Goal: Navigation & Orientation: Find specific page/section

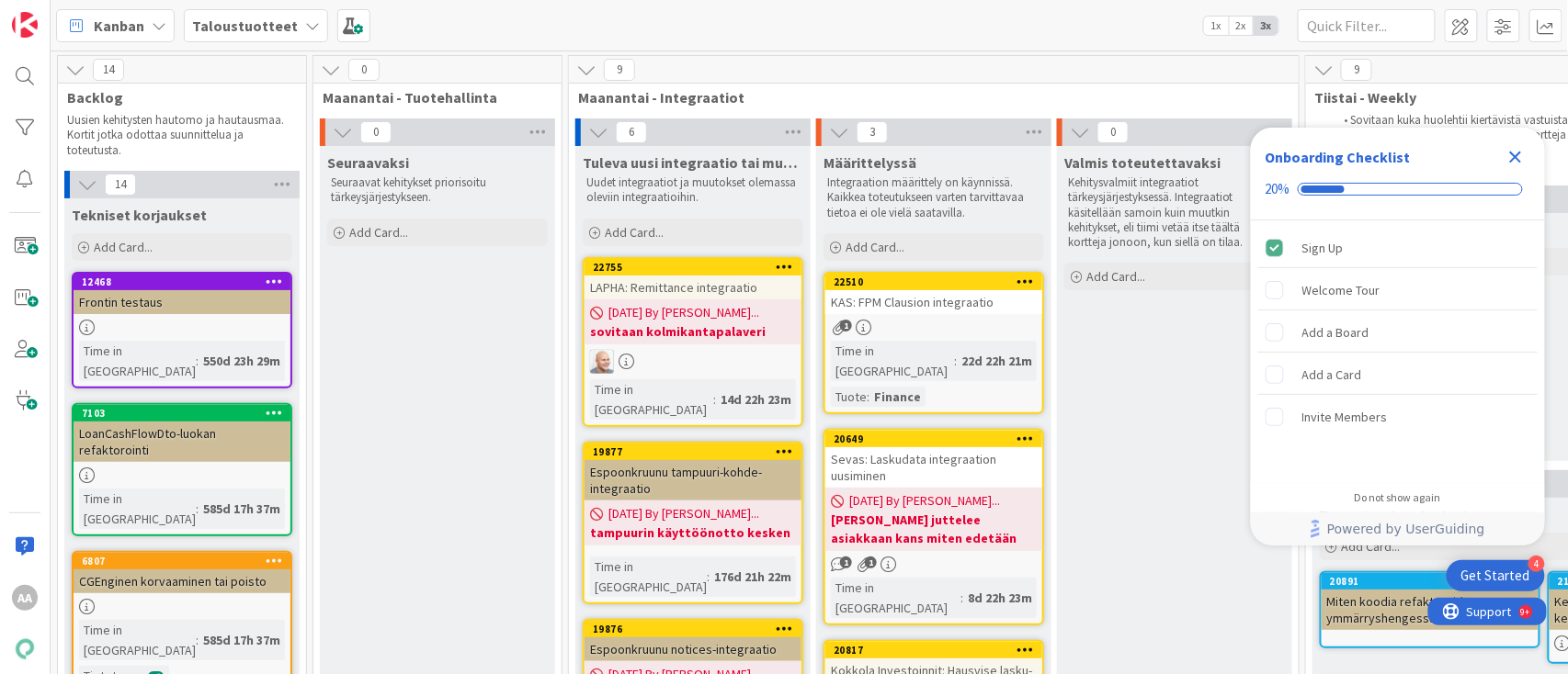
click at [1524, 166] on icon "Close Checklist" at bounding box center [1515, 157] width 22 height 22
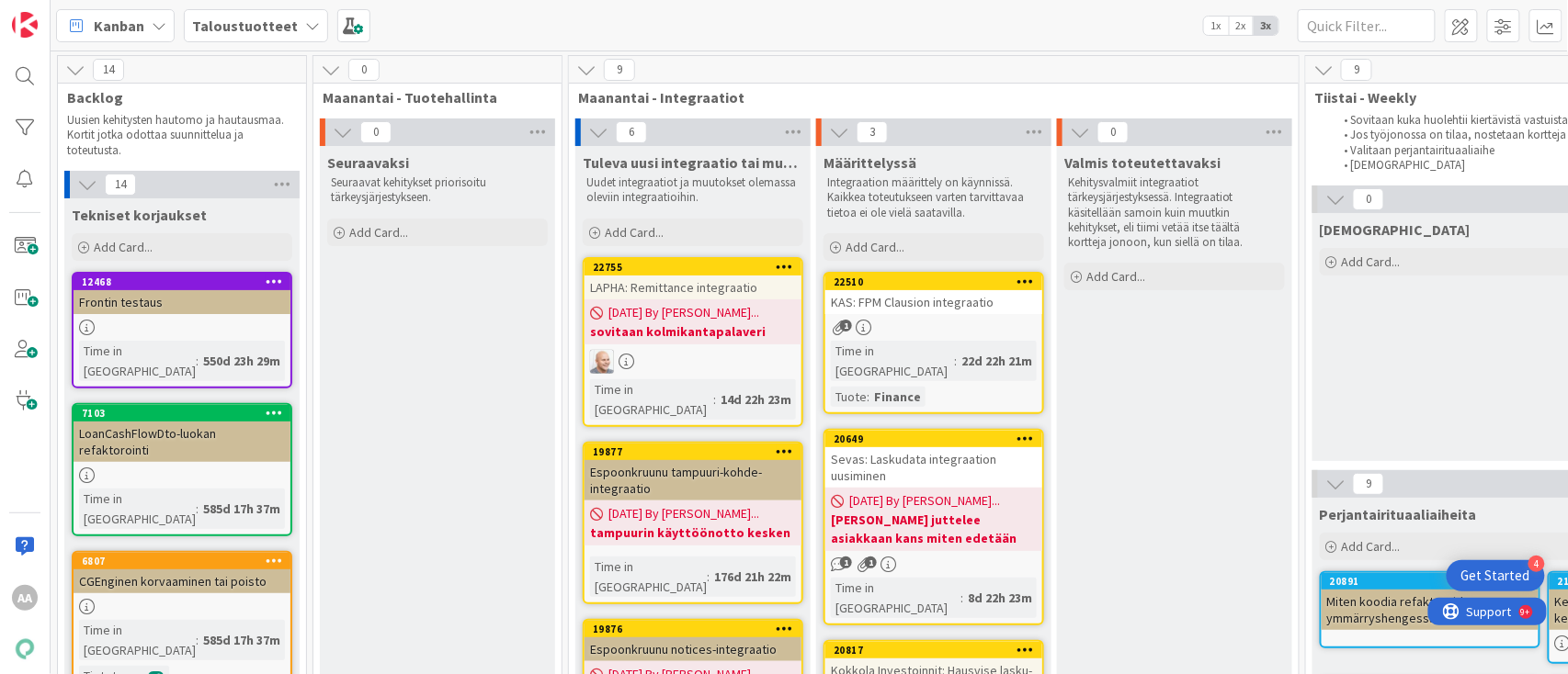
click at [307, 26] on icon at bounding box center [312, 25] width 14 height 14
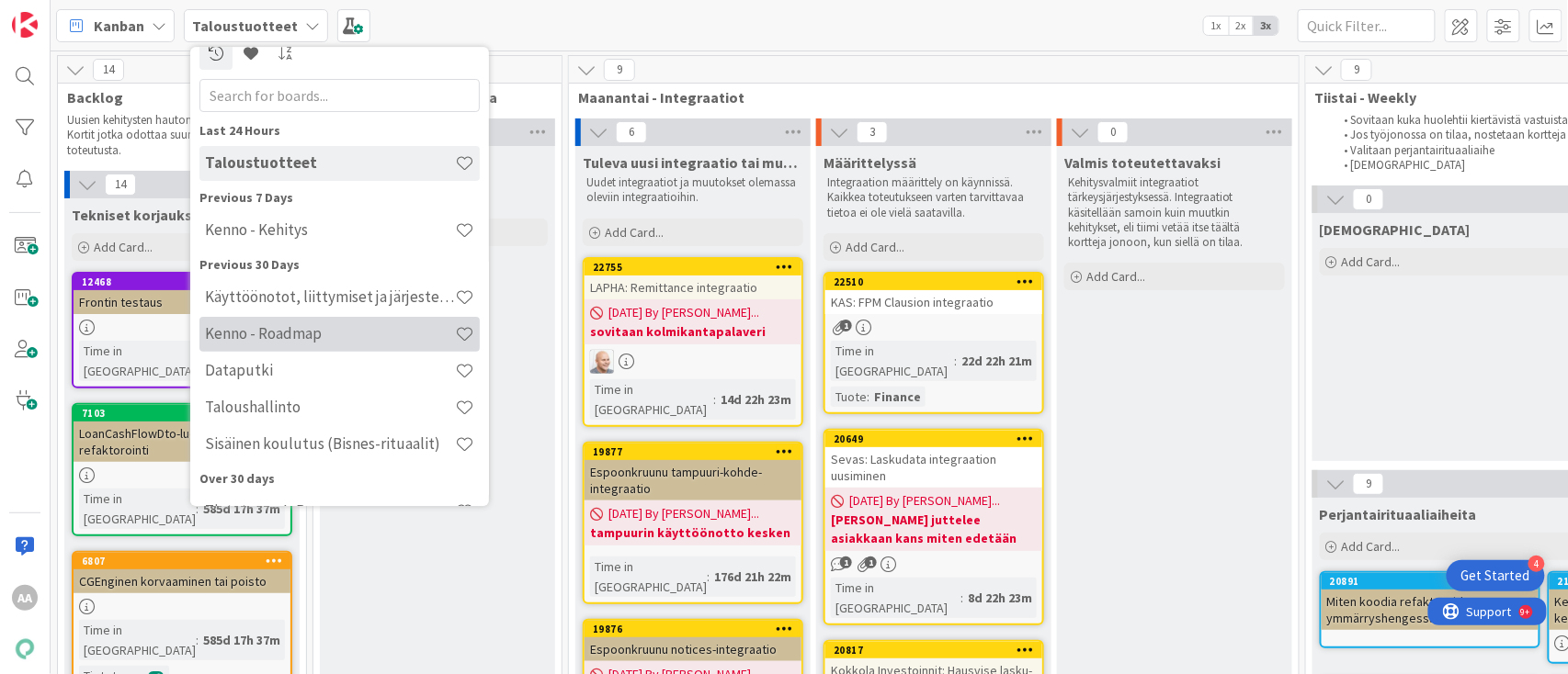
scroll to position [30, 0]
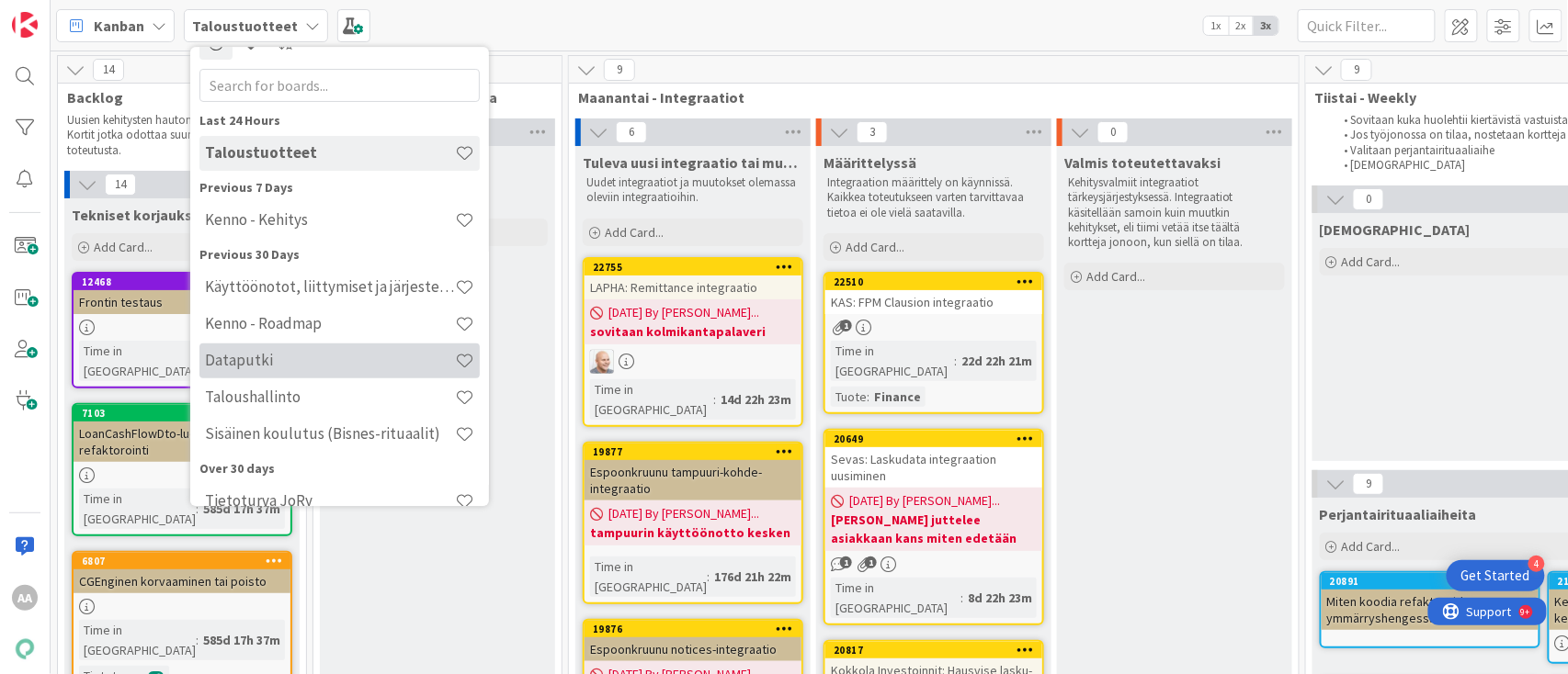
click at [261, 354] on h4 "Dataputki" at bounding box center [330, 361] width 250 height 18
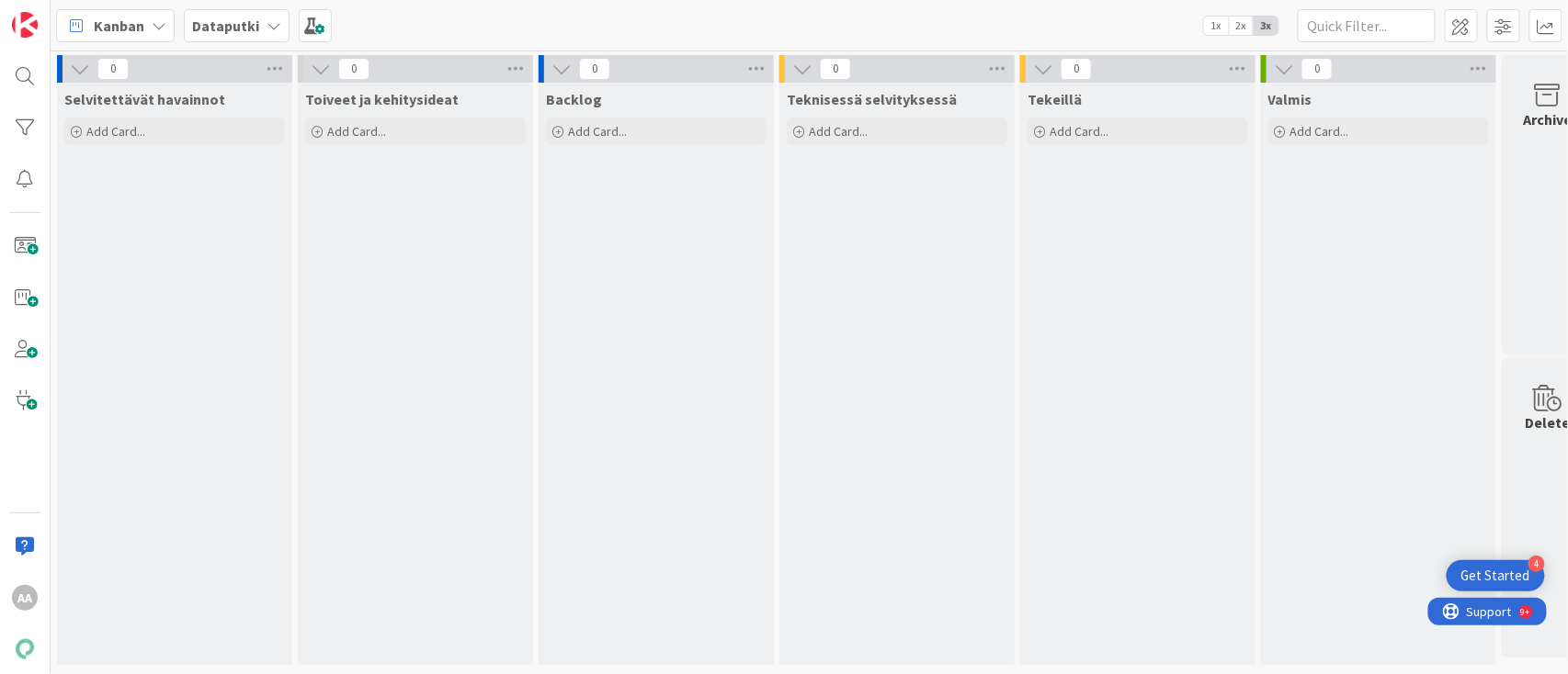
click at [276, 31] on icon at bounding box center [273, 25] width 14 height 14
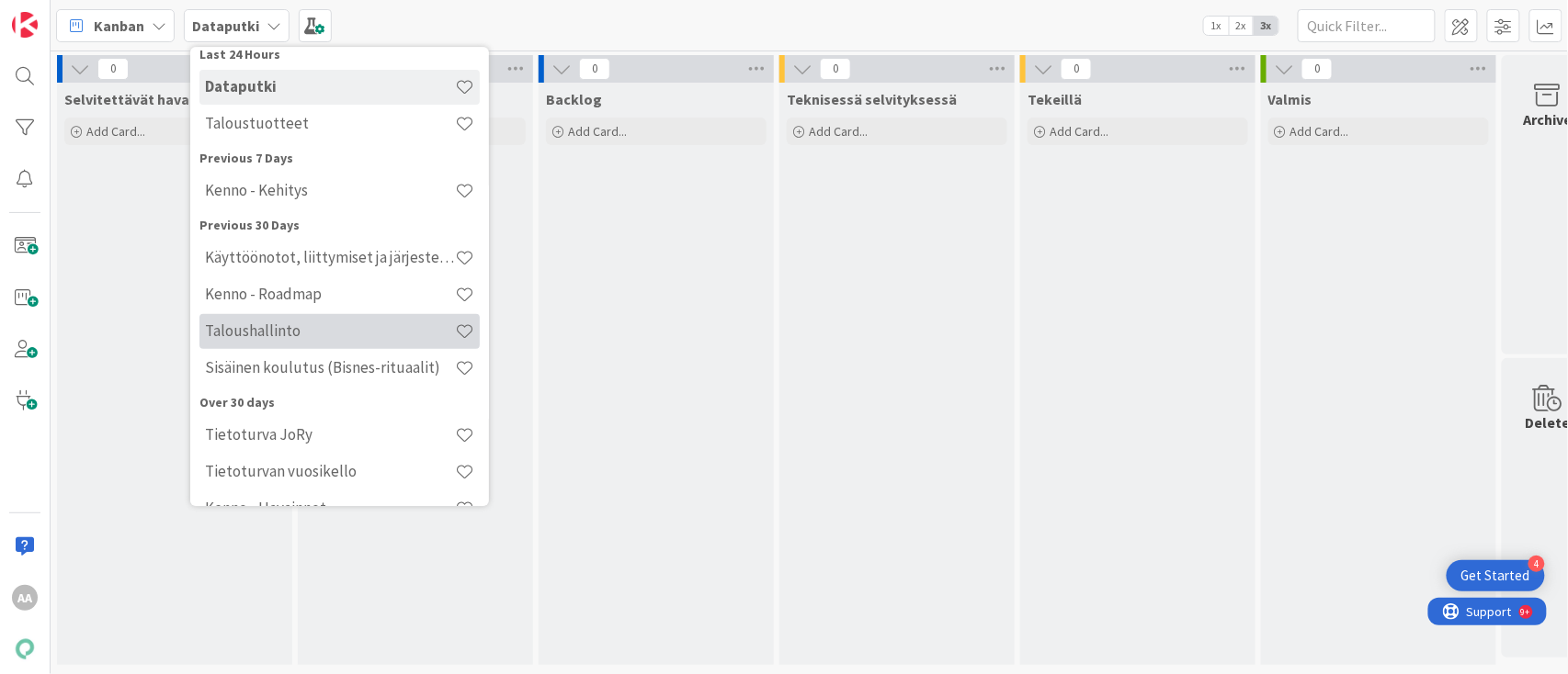
scroll to position [96, 0]
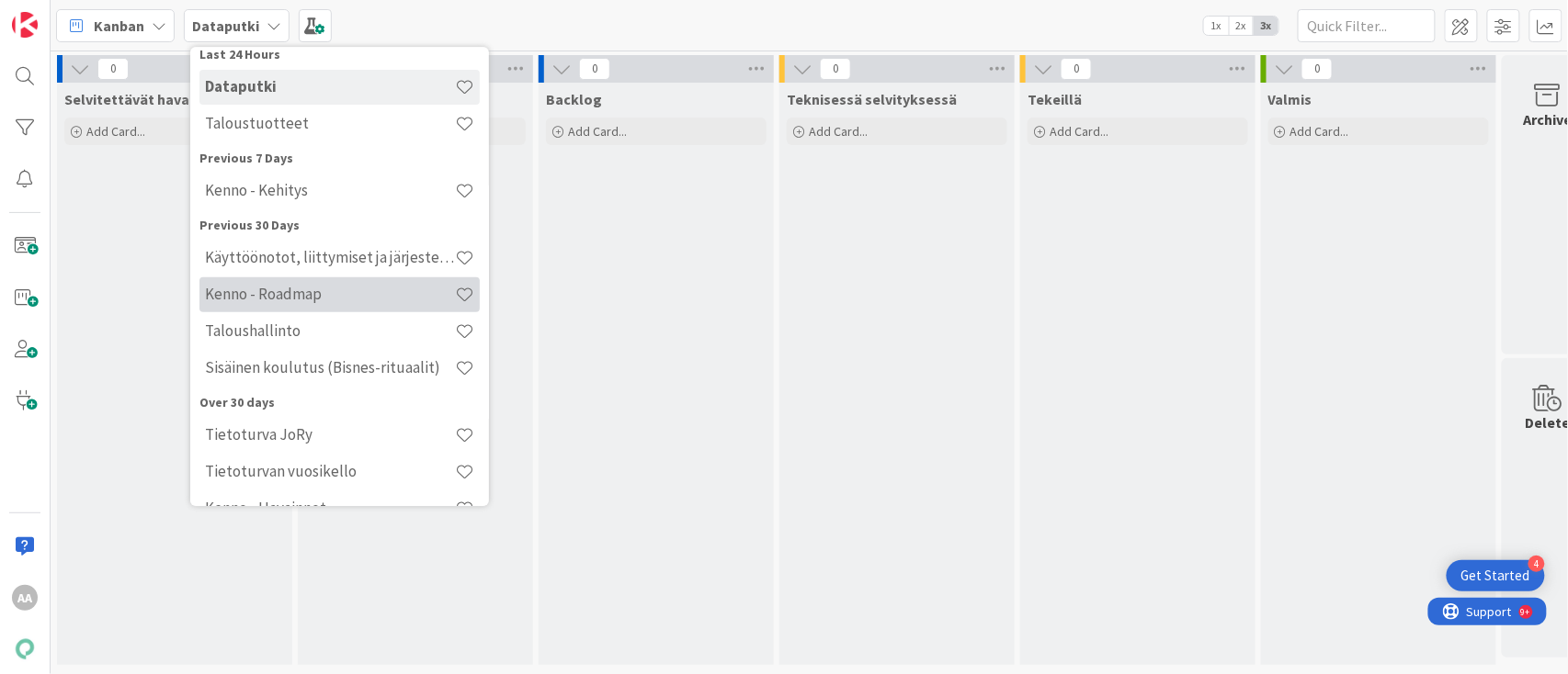
click at [308, 302] on h4 "Kenno - Roadmap" at bounding box center [330, 294] width 250 height 18
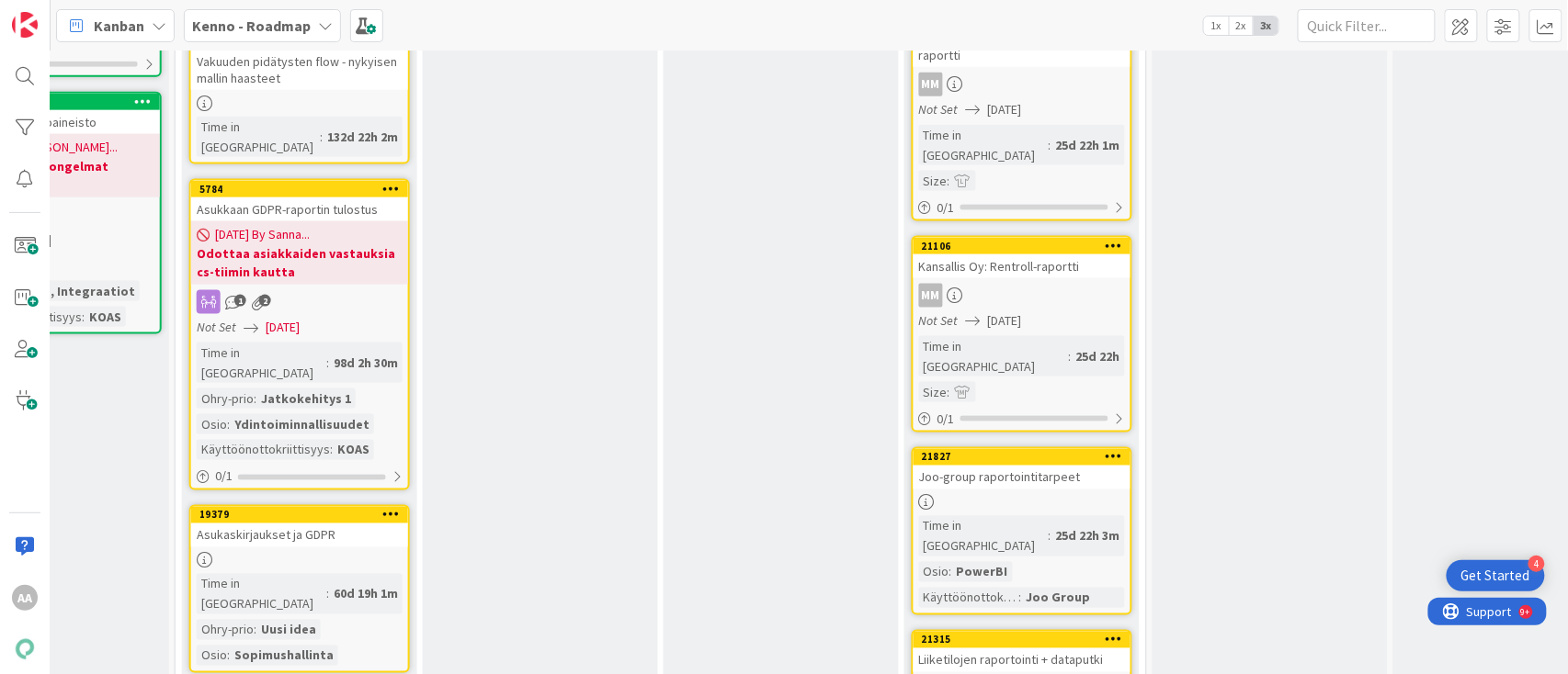
scroll to position [785, 605]
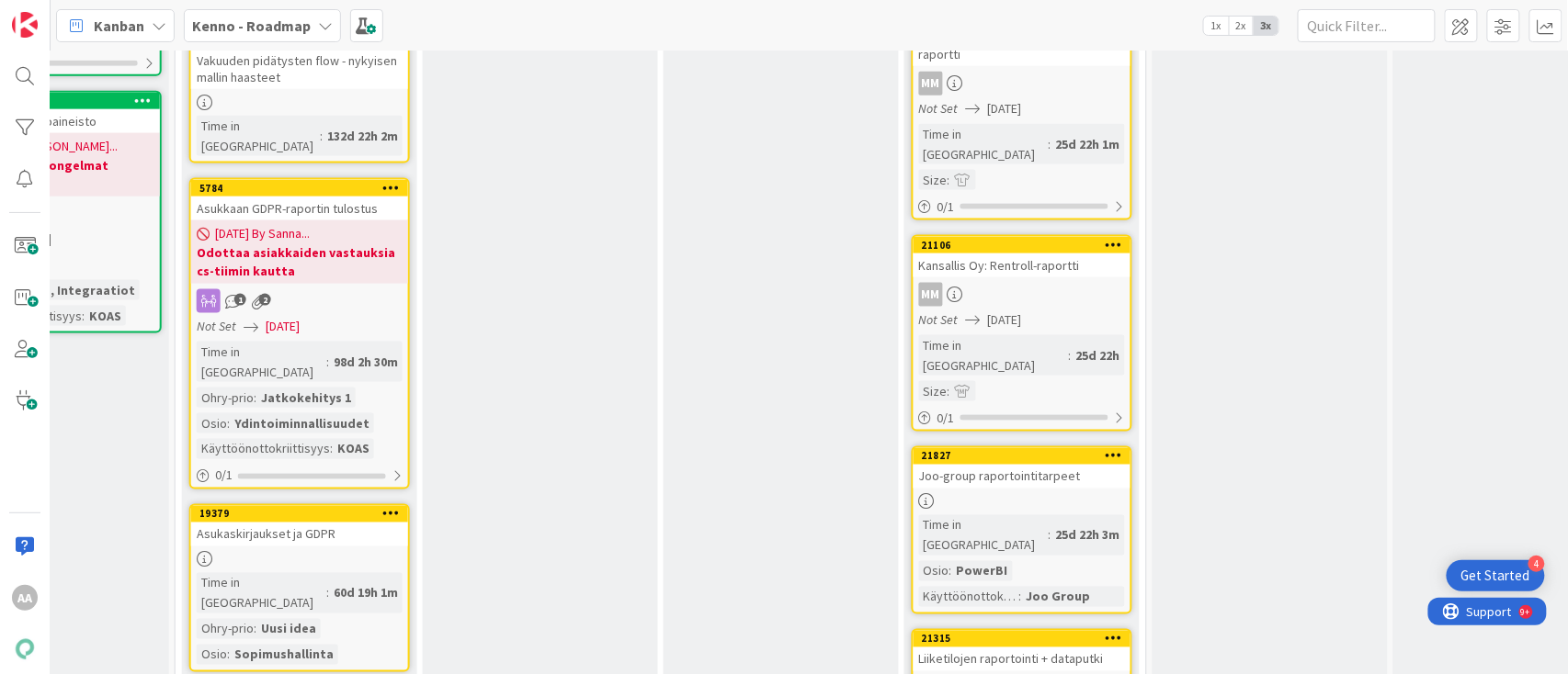
click at [1033, 465] on div "Joo-group raportointitarpeet" at bounding box center [1022, 477] width 217 height 24
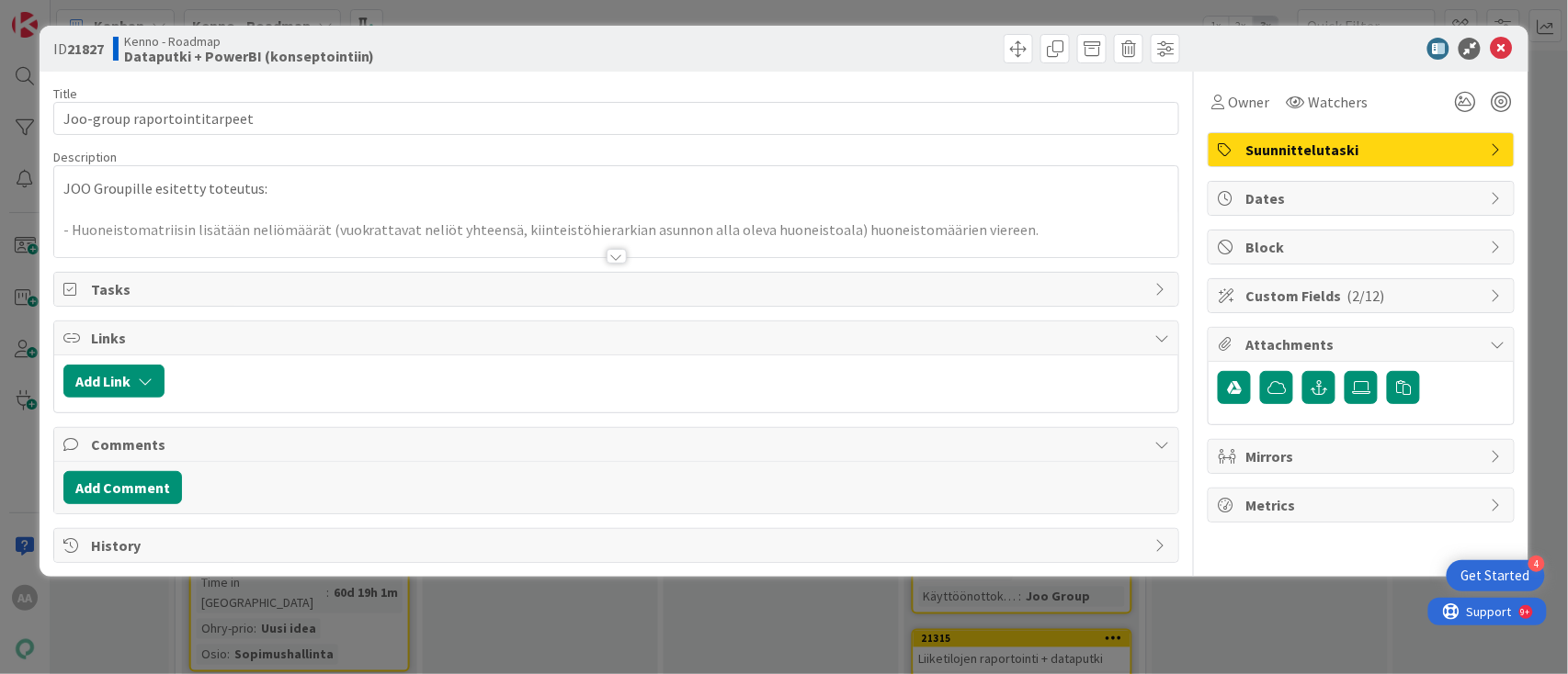
click at [612, 261] on div at bounding box center [616, 256] width 20 height 14
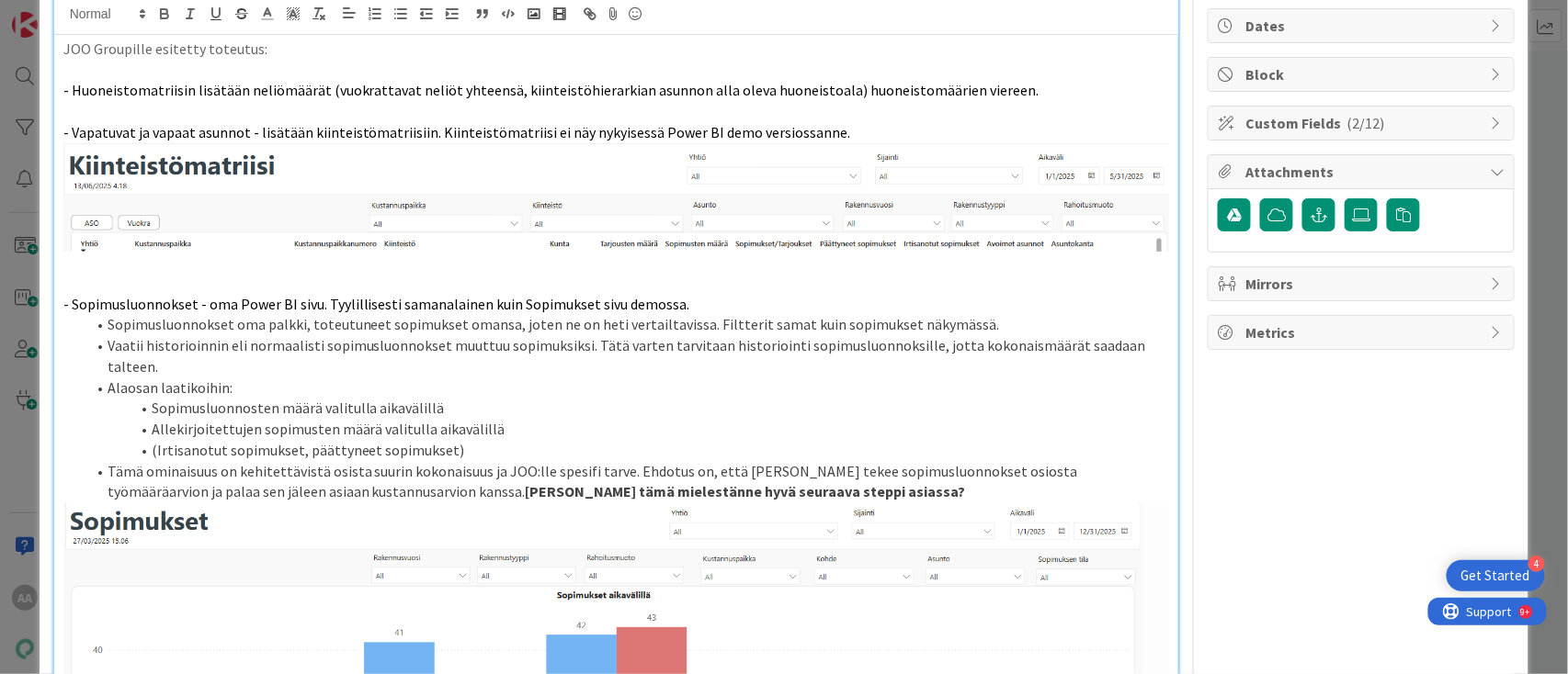
scroll to position [173, 0]
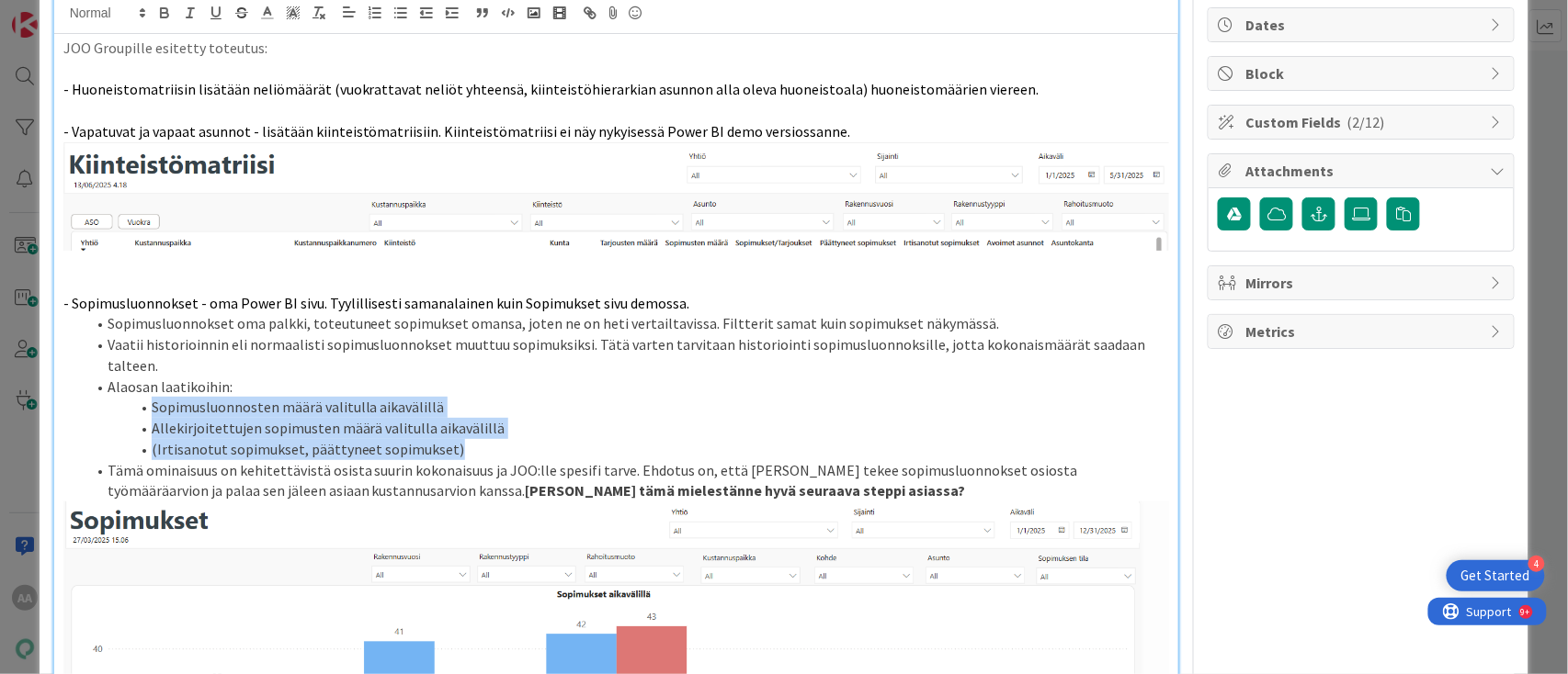
drag, startPoint x: 148, startPoint y: 400, endPoint x: 490, endPoint y: 445, distance: 344.9
click at [490, 445] on ol "Sopimusluonnokset oma palkki, toteutuneet sopimukset omansa, joten ne on heti v…" at bounding box center [617, 407] width 1107 height 188
click at [560, 407] on li "Sopimusluonnosten määrä valitulla aikavälillä" at bounding box center [627, 408] width 1085 height 21
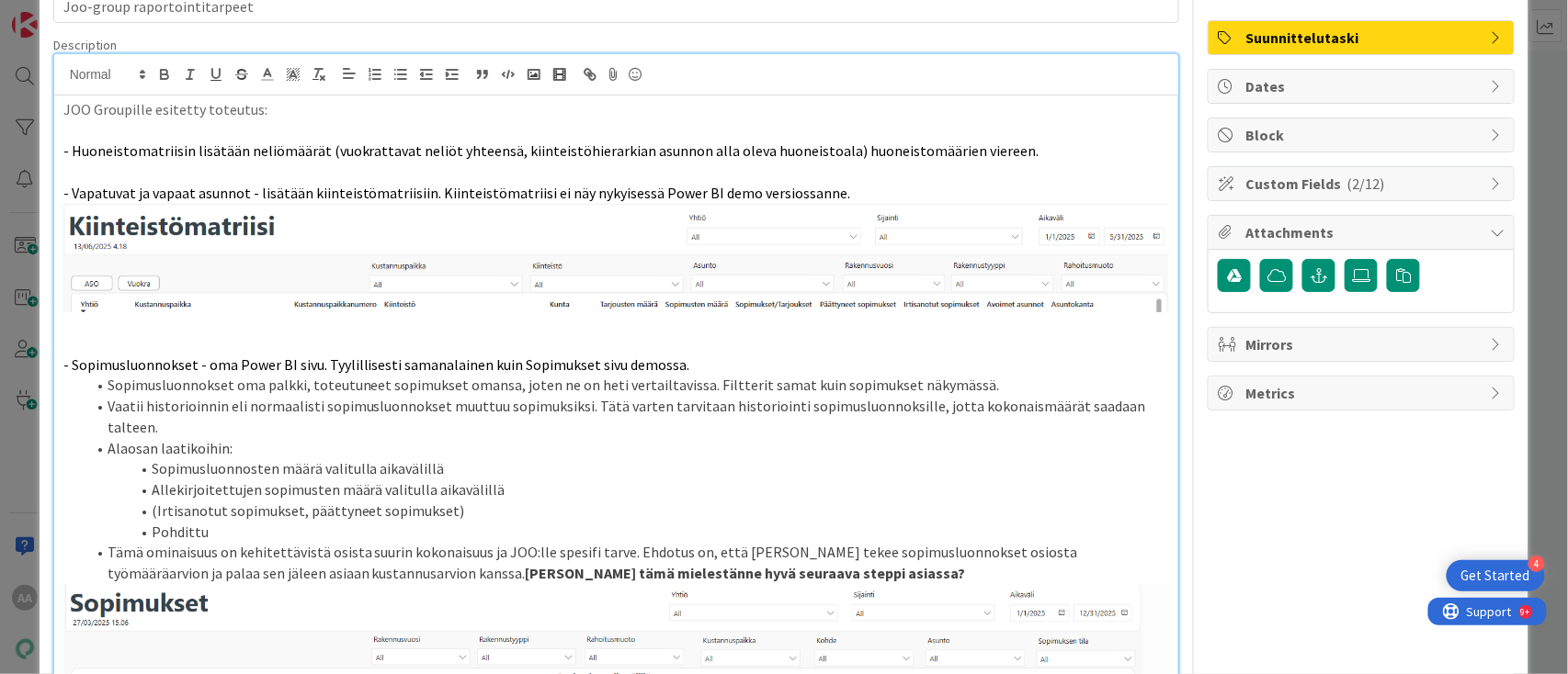
scroll to position [0, 0]
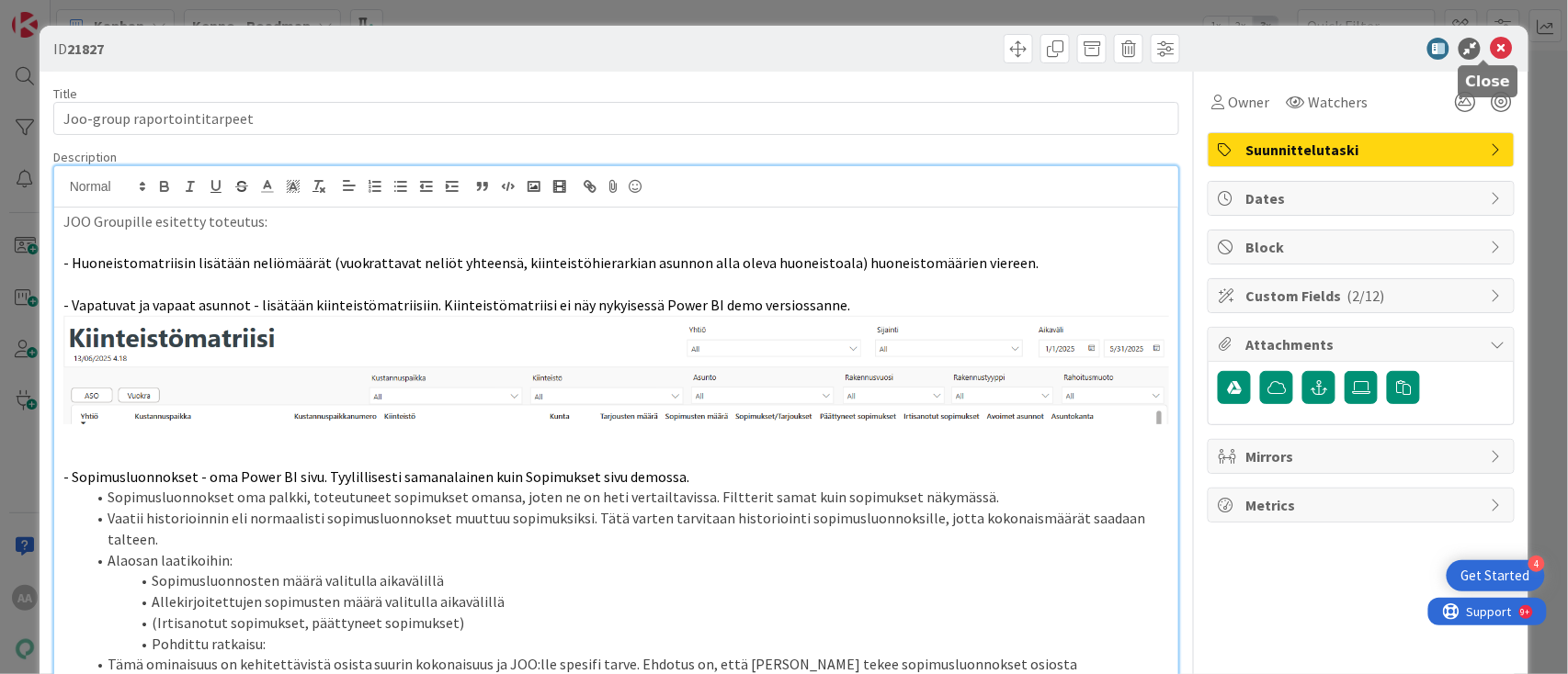
click at [1490, 52] on icon at bounding box center [1501, 48] width 22 height 22
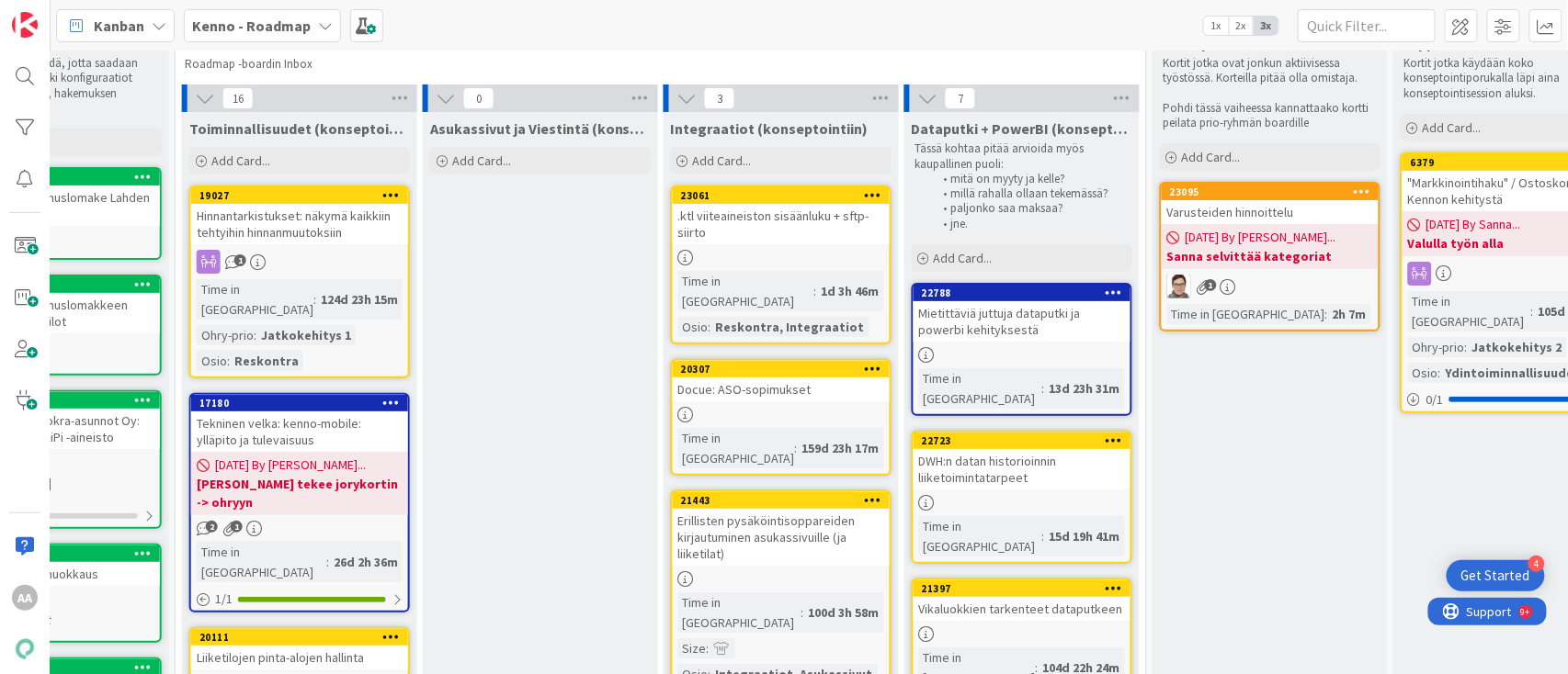
scroll to position [56, 605]
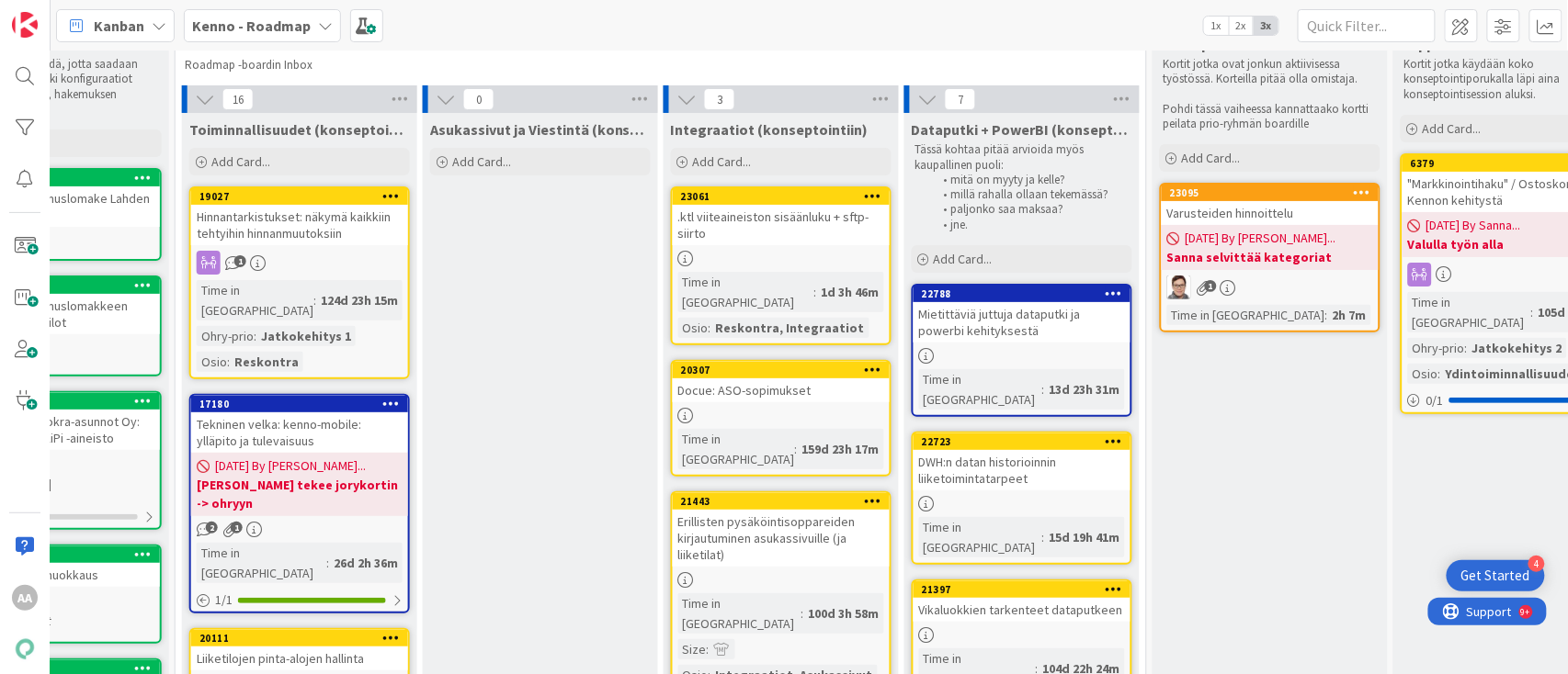
click at [314, 36] on div "Kenno - Roadmap" at bounding box center [262, 26] width 157 height 34
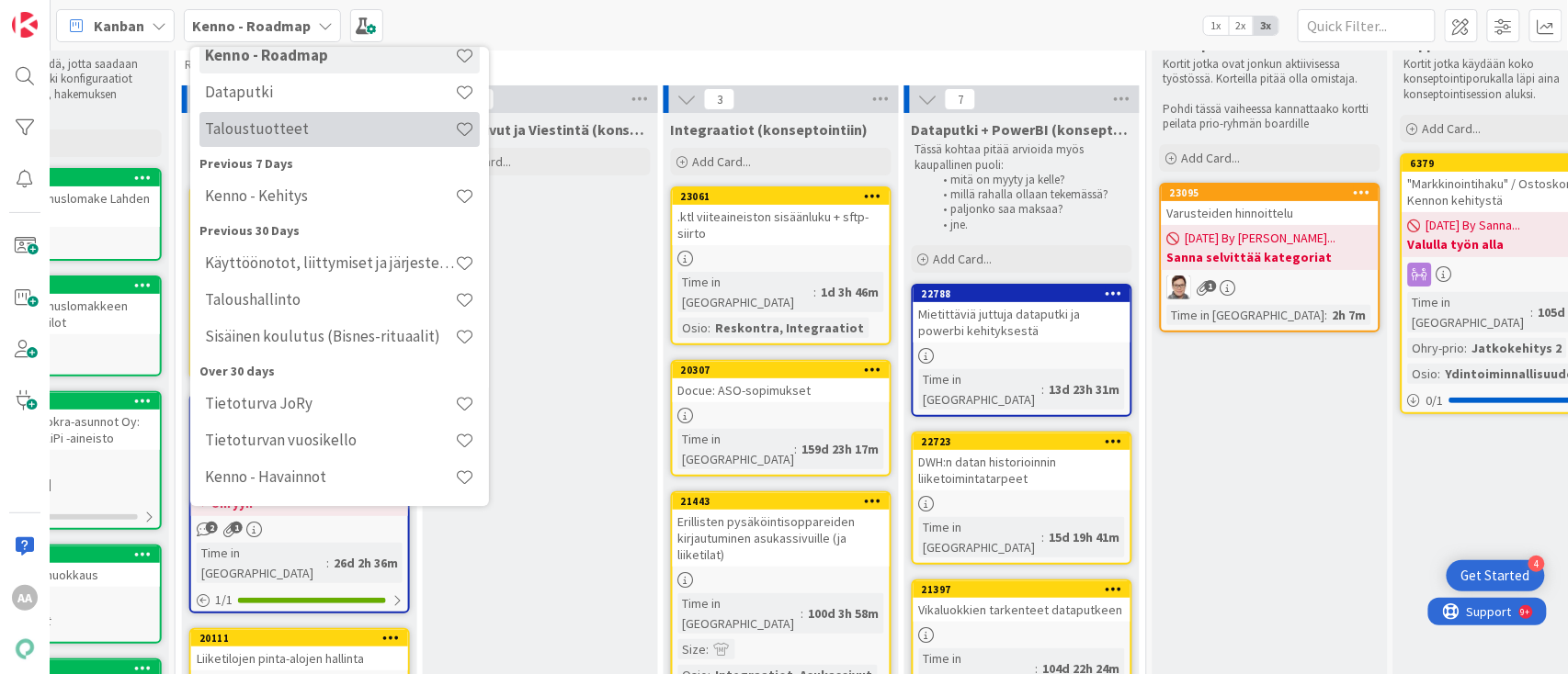
scroll to position [0, 0]
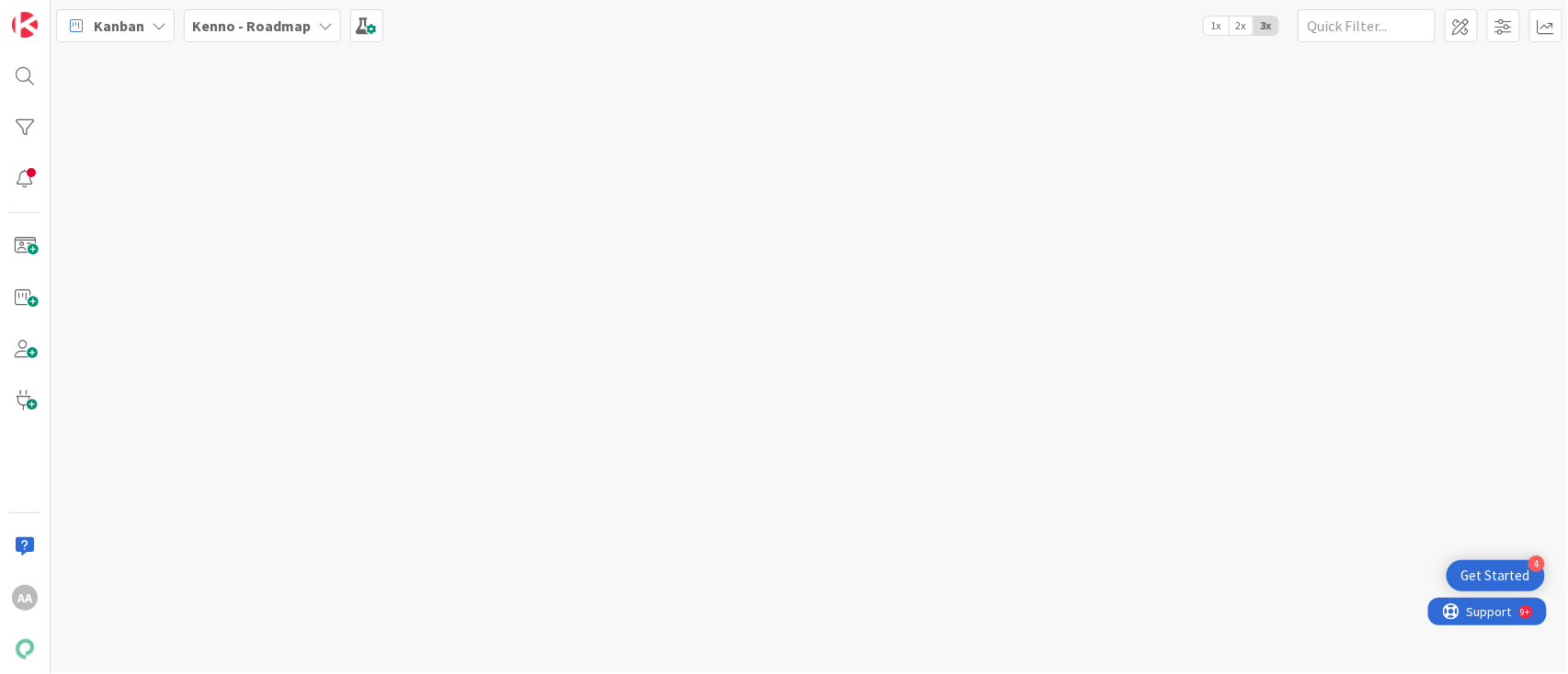
click at [318, 27] on icon at bounding box center [325, 25] width 14 height 14
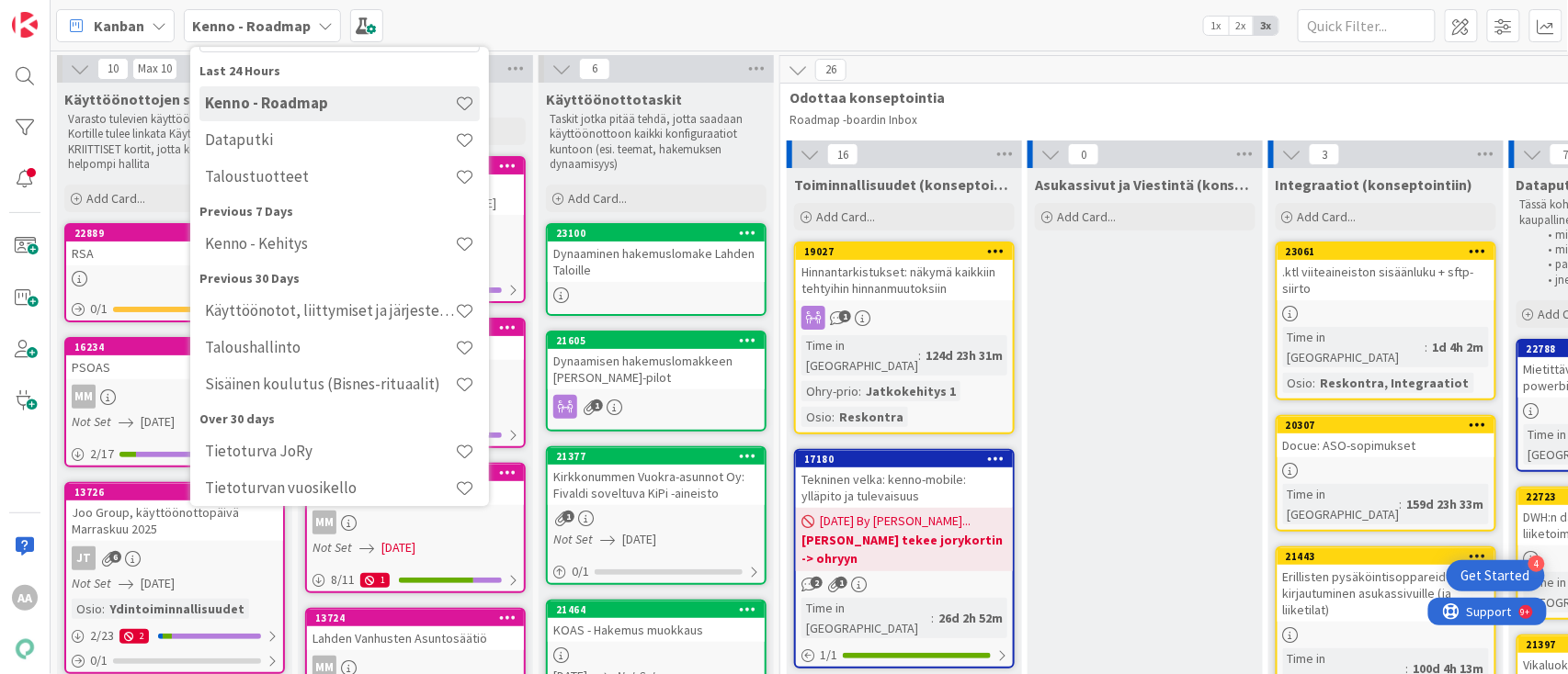
scroll to position [237, 0]
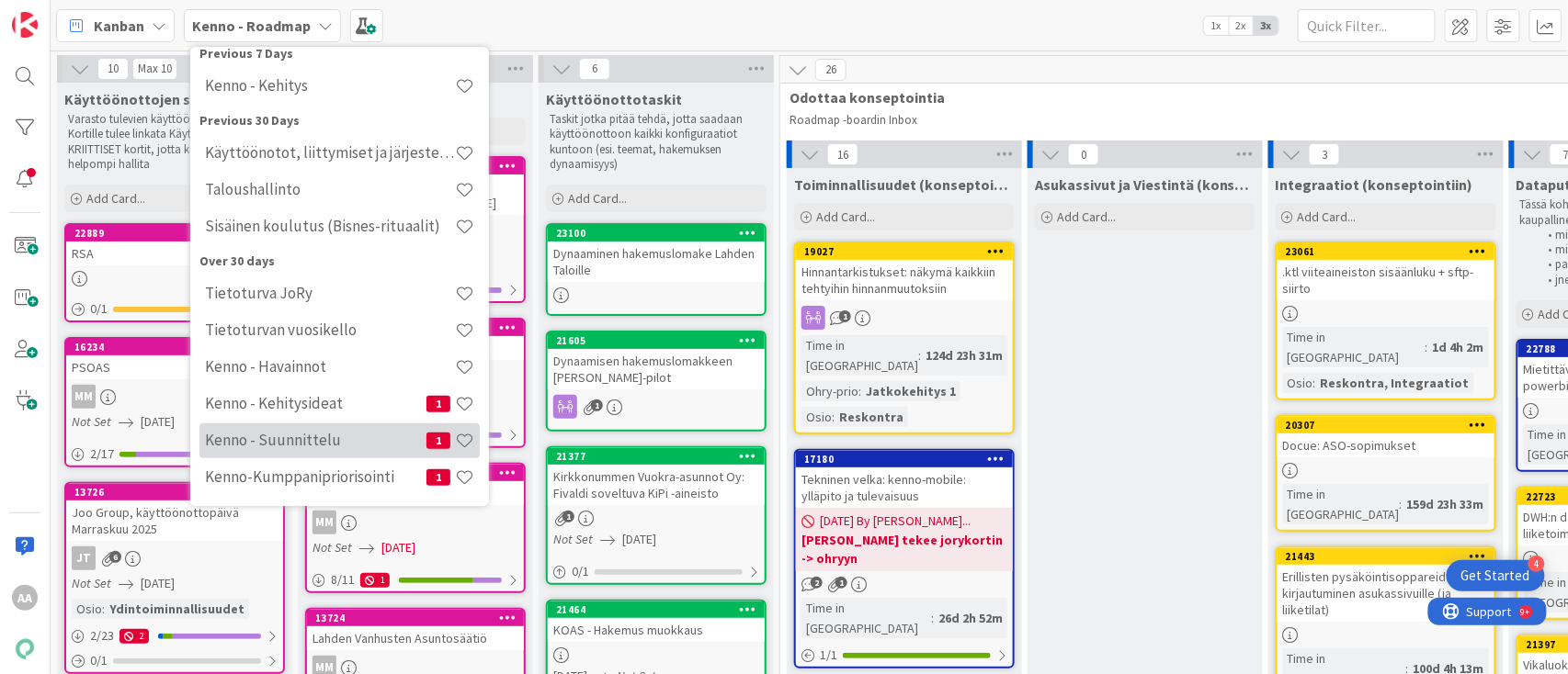
click at [325, 449] on h4 "Kenno - Suunnittelu" at bounding box center [315, 440] width 221 height 18
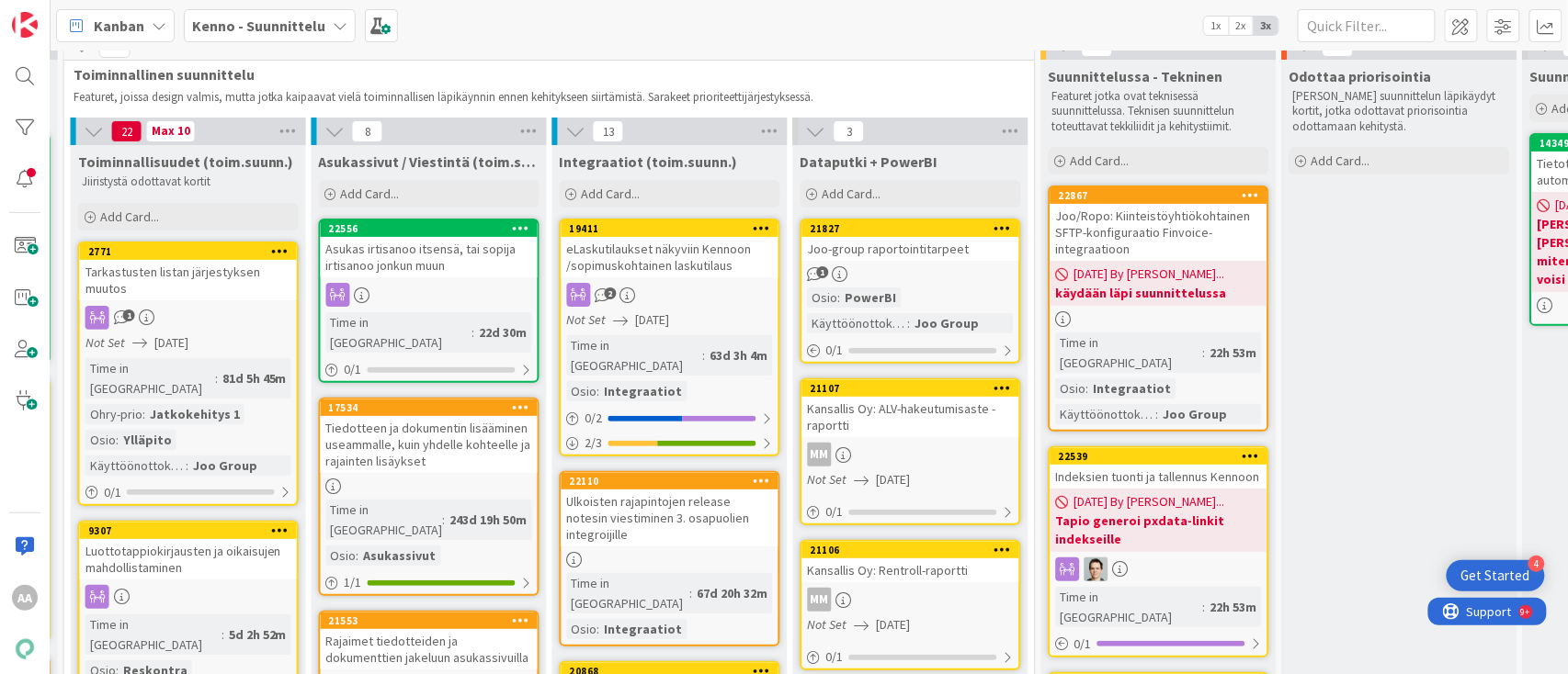
scroll to position [16, 957]
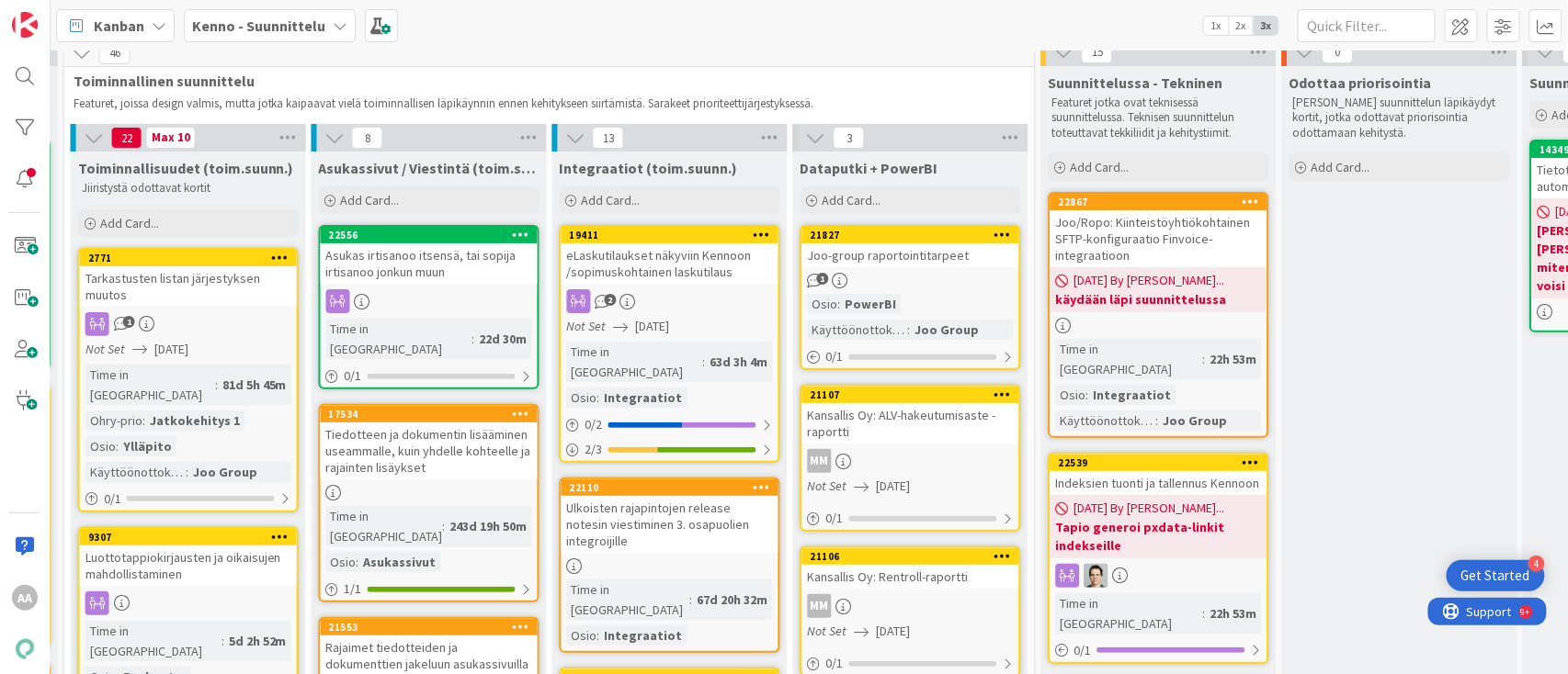
click at [904, 257] on div "Joo-group raportointitarpeet" at bounding box center [911, 255] width 217 height 24
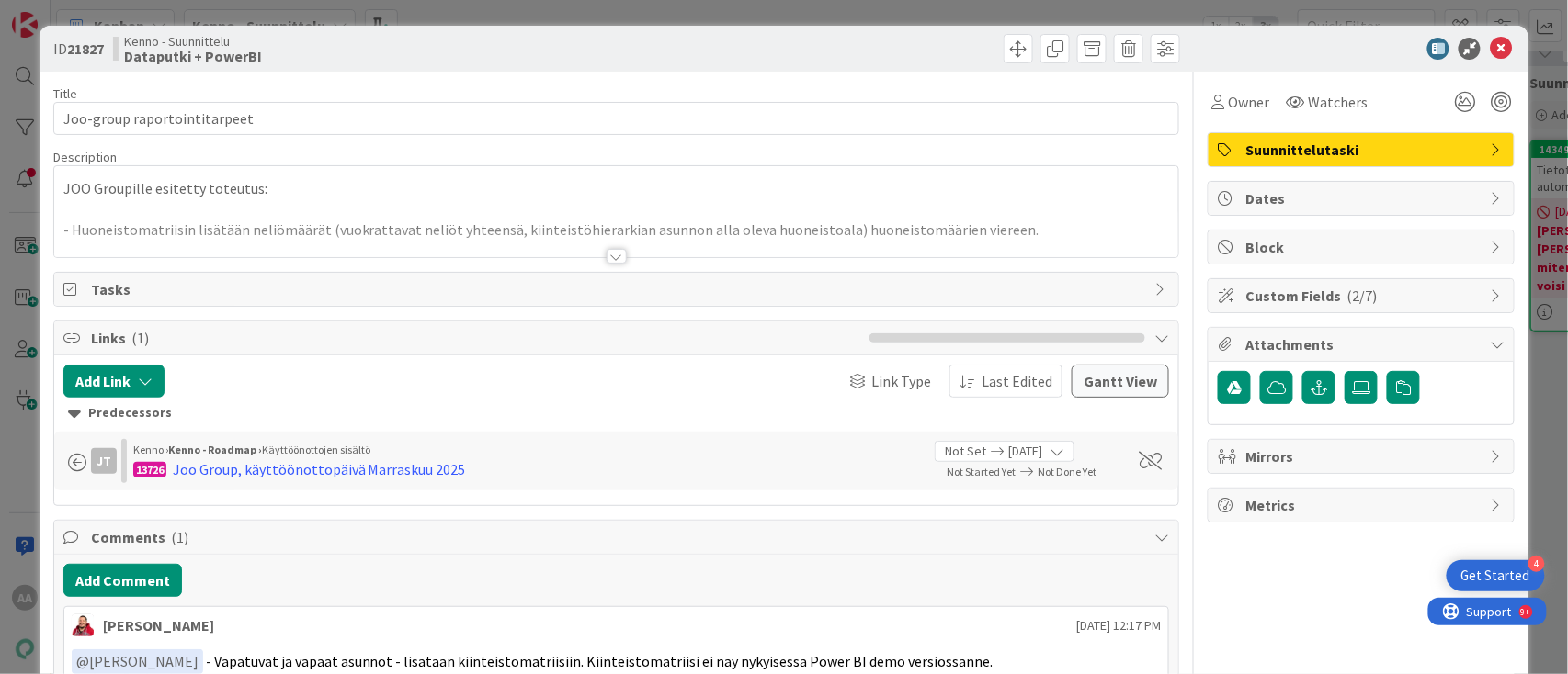
click at [606, 257] on div at bounding box center [616, 256] width 20 height 14
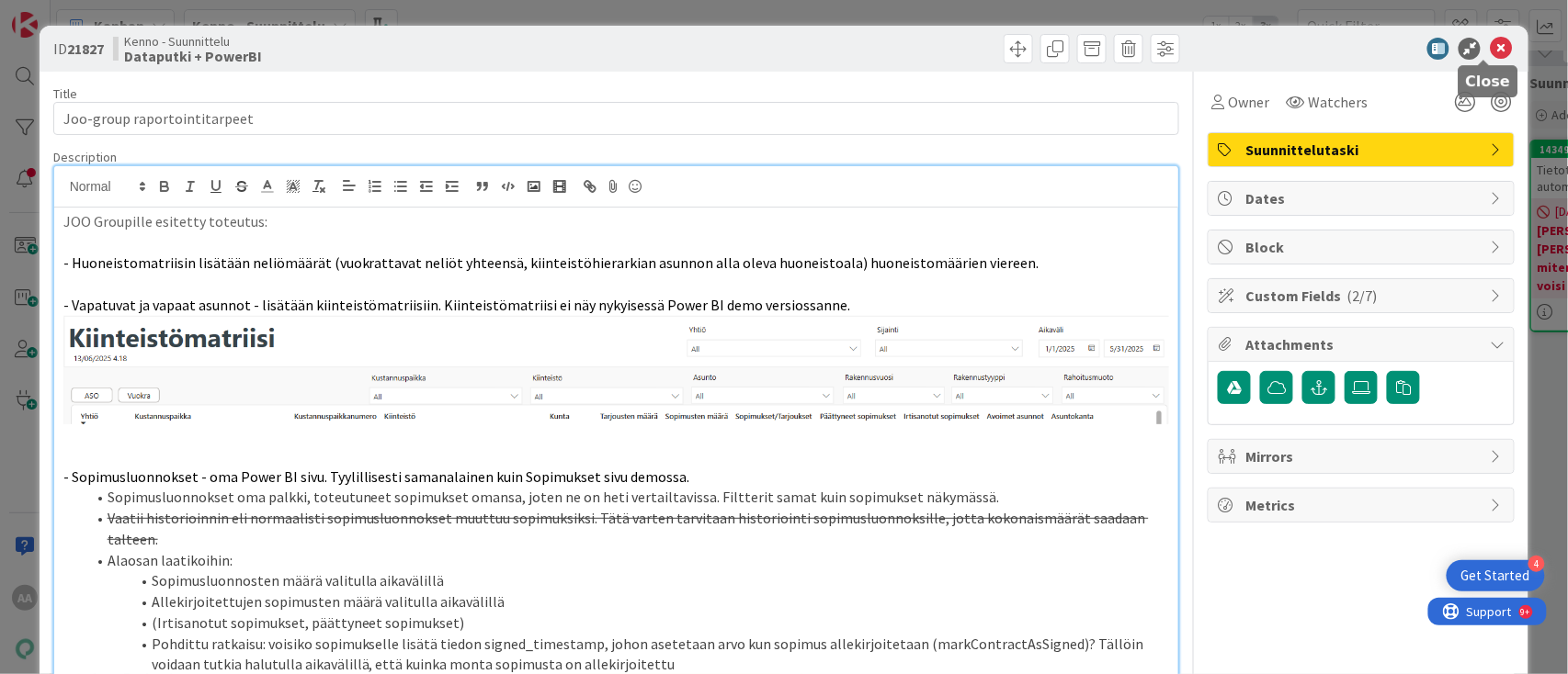
click at [1490, 56] on icon at bounding box center [1501, 48] width 22 height 22
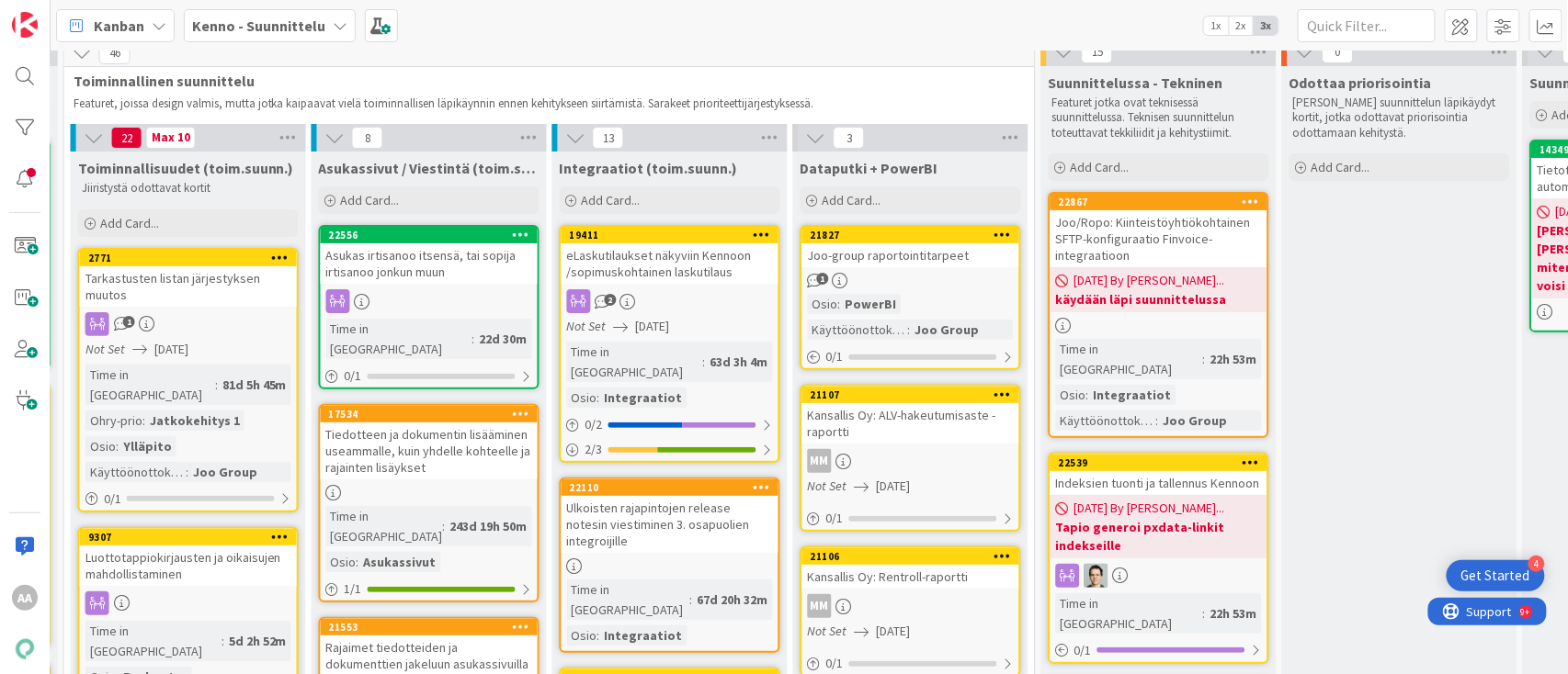
click at [340, 26] on icon at bounding box center [339, 25] width 14 height 14
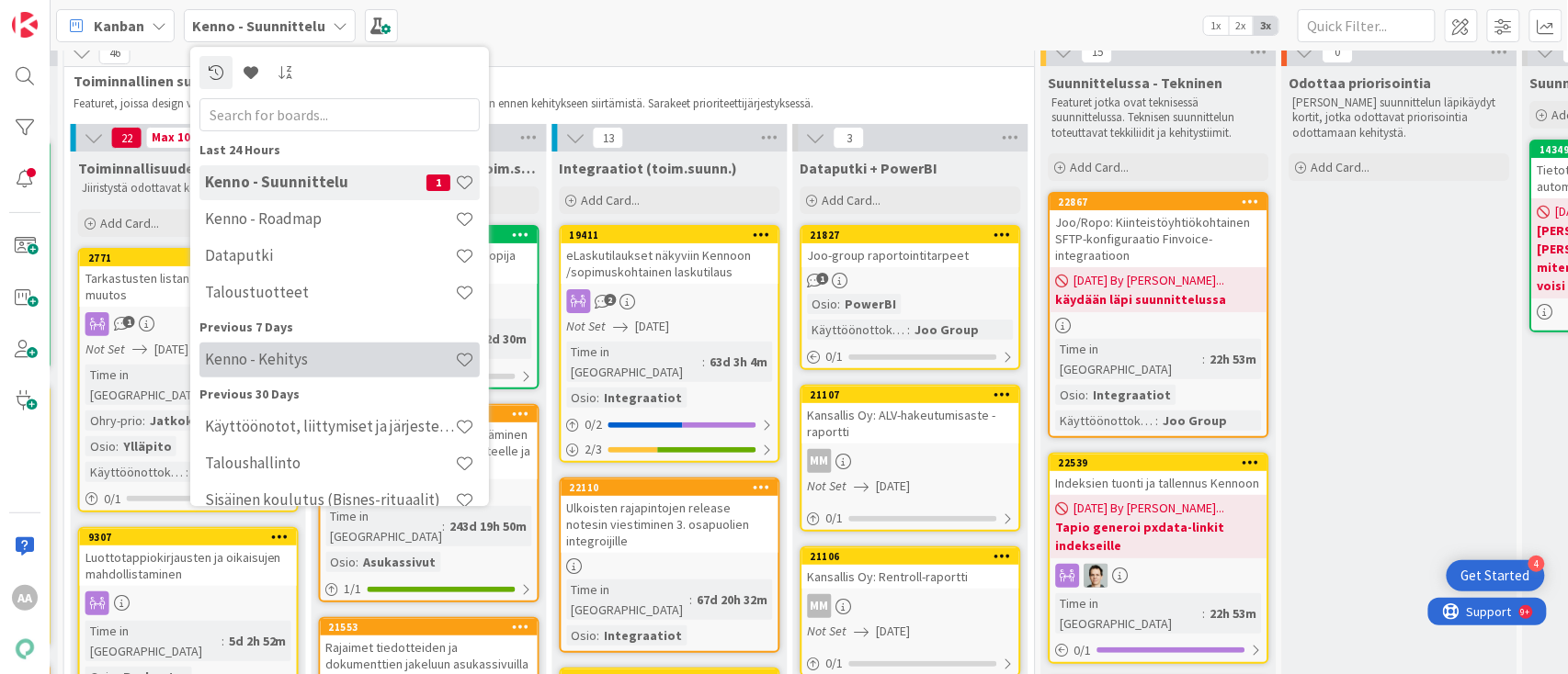
click at [341, 371] on div "Kenno - Kehitys" at bounding box center [339, 360] width 281 height 34
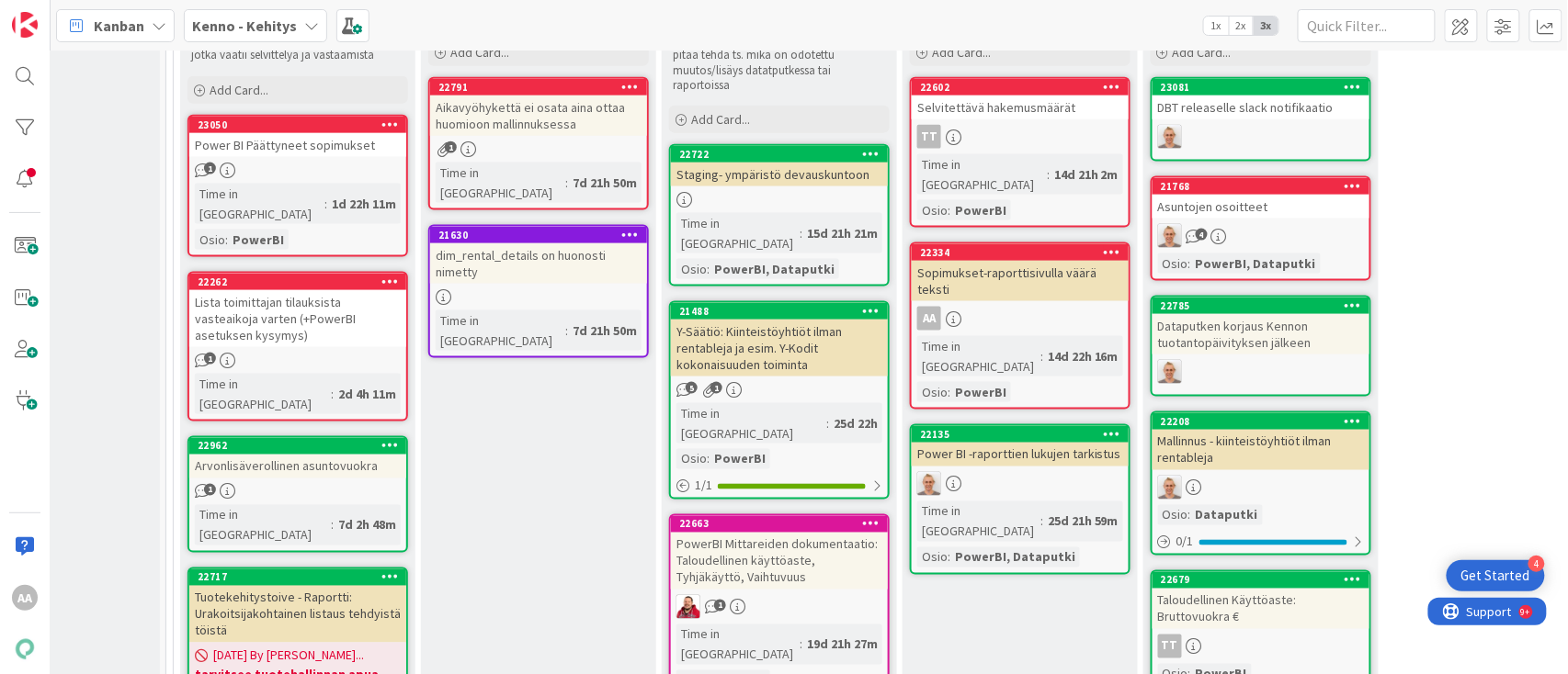
scroll to position [785, 138]
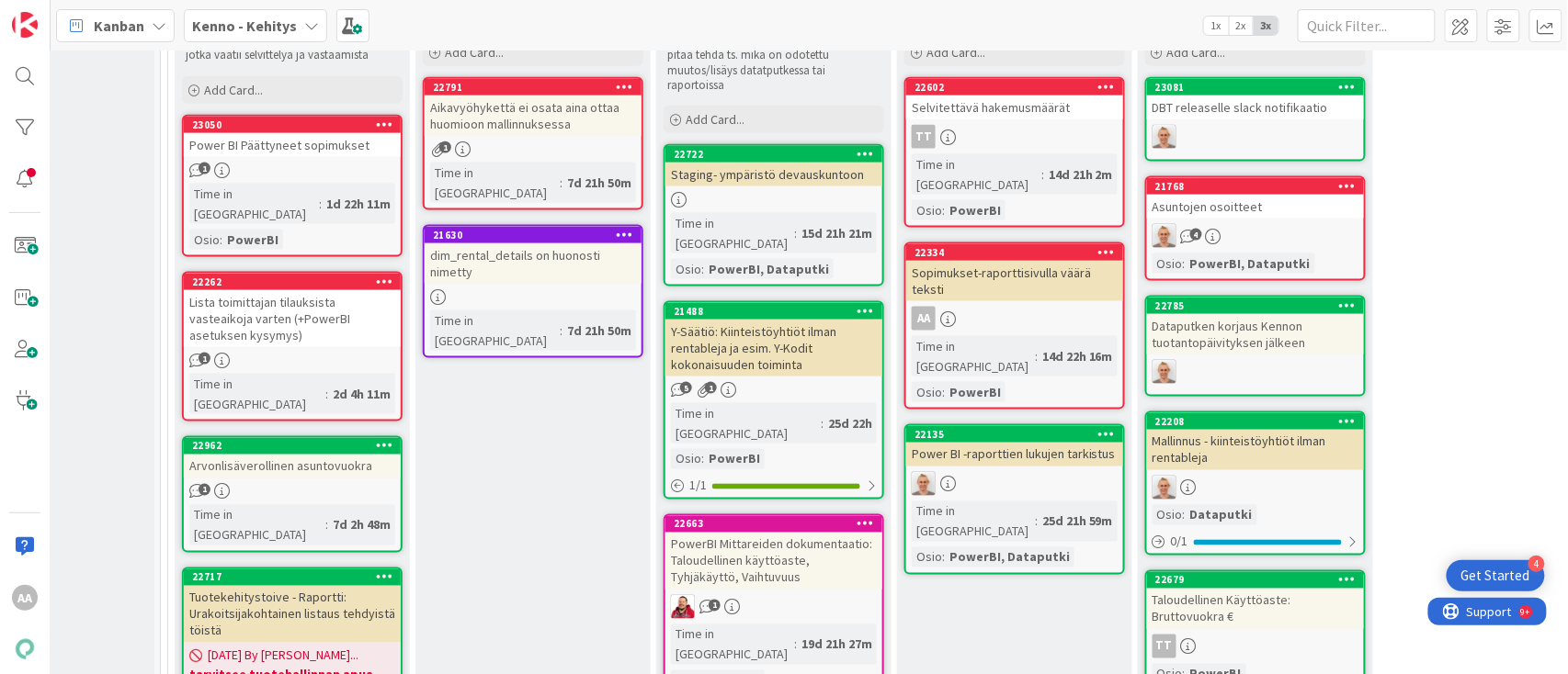
click at [1040, 110] on div "Selvitettävä hakemusmäärät" at bounding box center [1014, 107] width 217 height 24
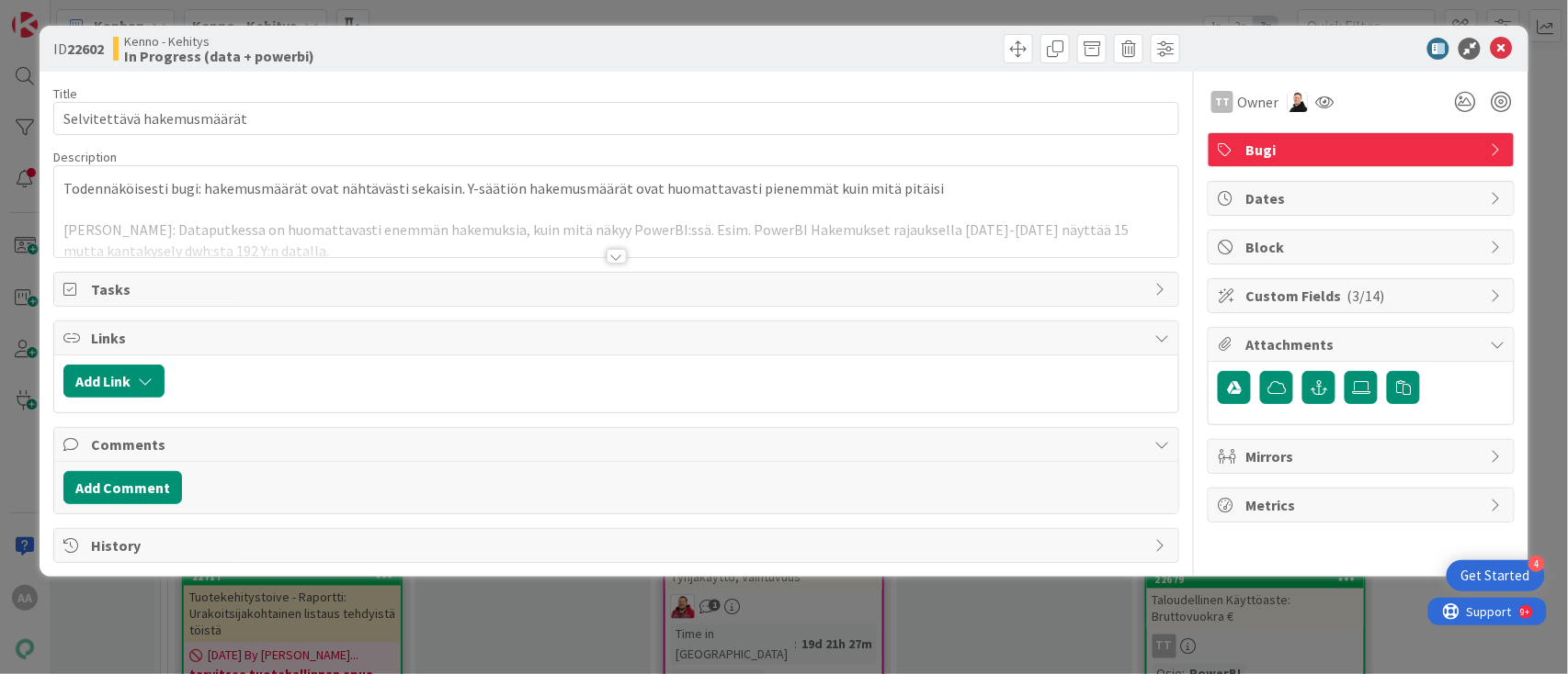
click at [615, 257] on div at bounding box center [616, 256] width 20 height 14
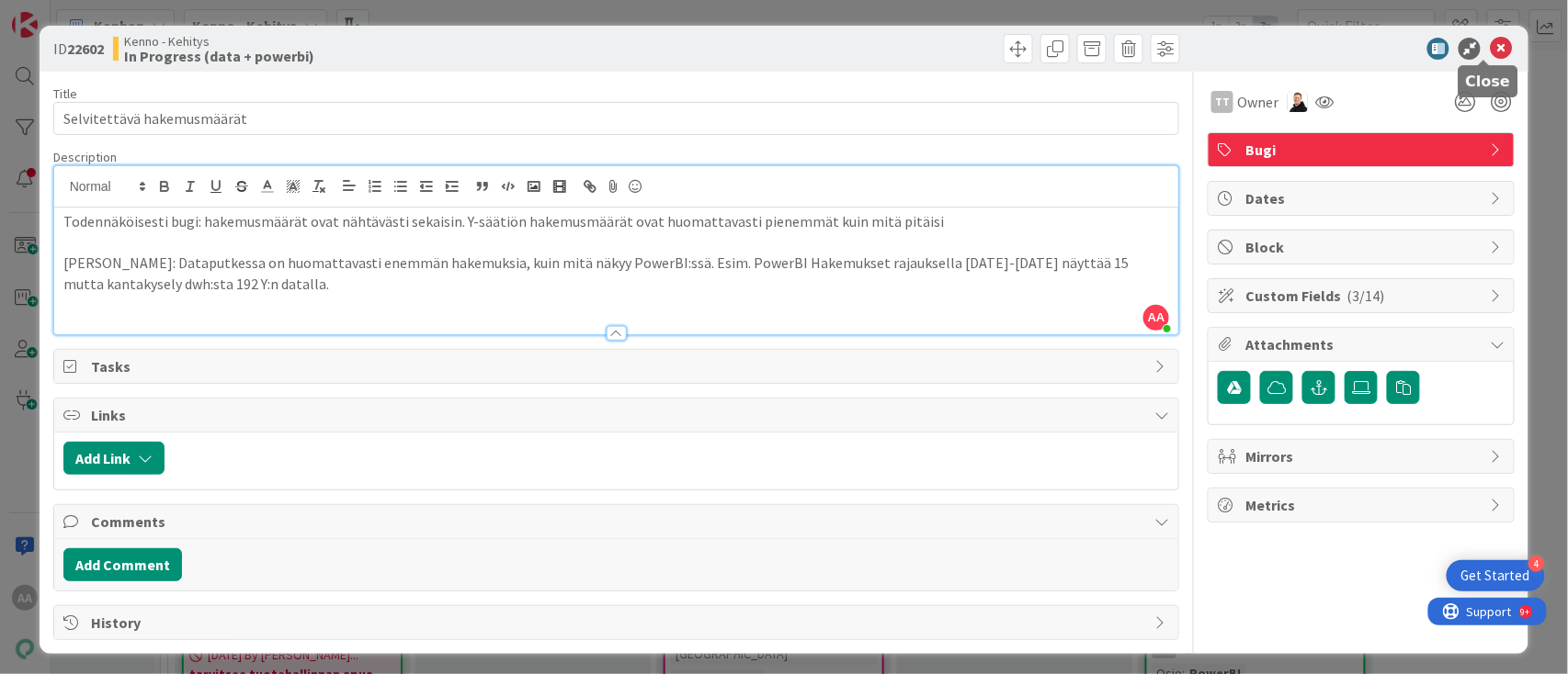
click at [1490, 47] on icon at bounding box center [1501, 48] width 22 height 22
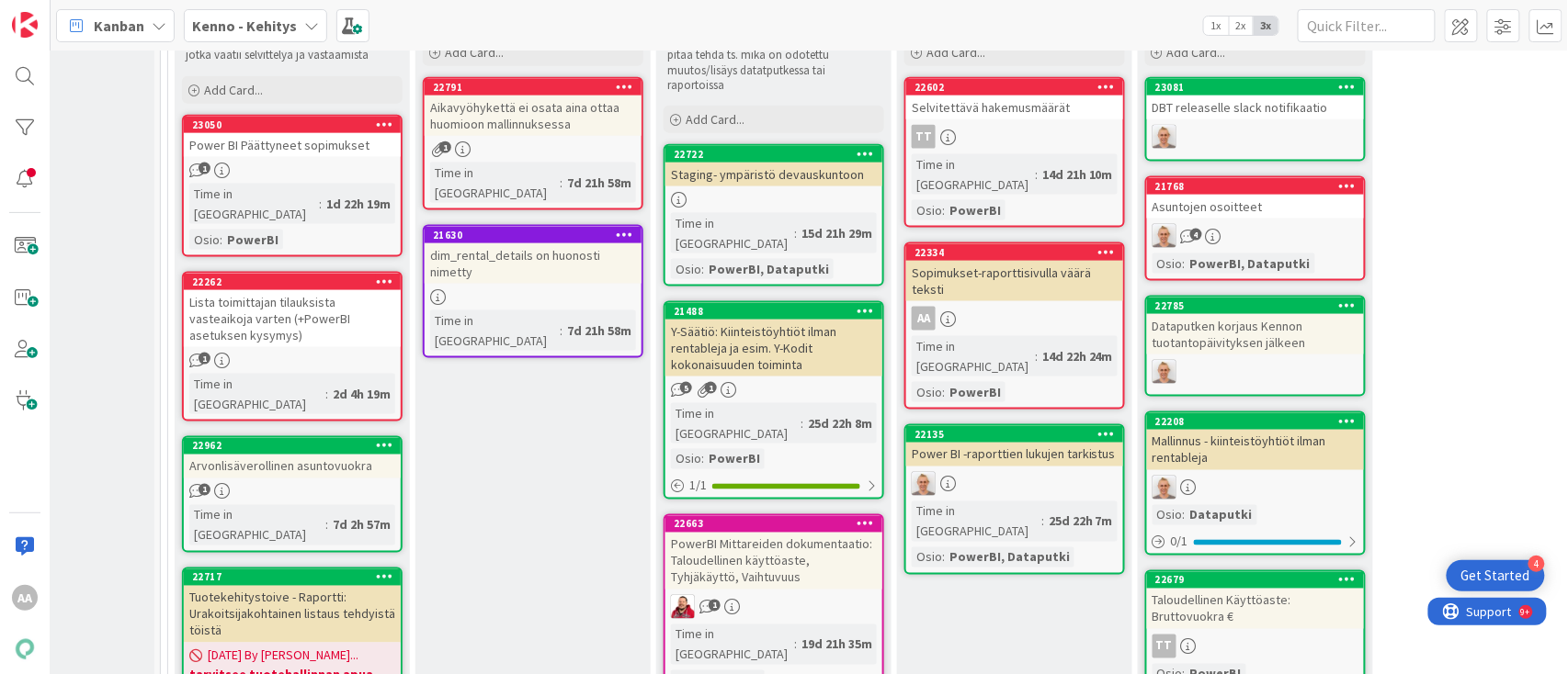
click at [307, 142] on div "Power BI Päättyneet sopimukset" at bounding box center [292, 145] width 217 height 24
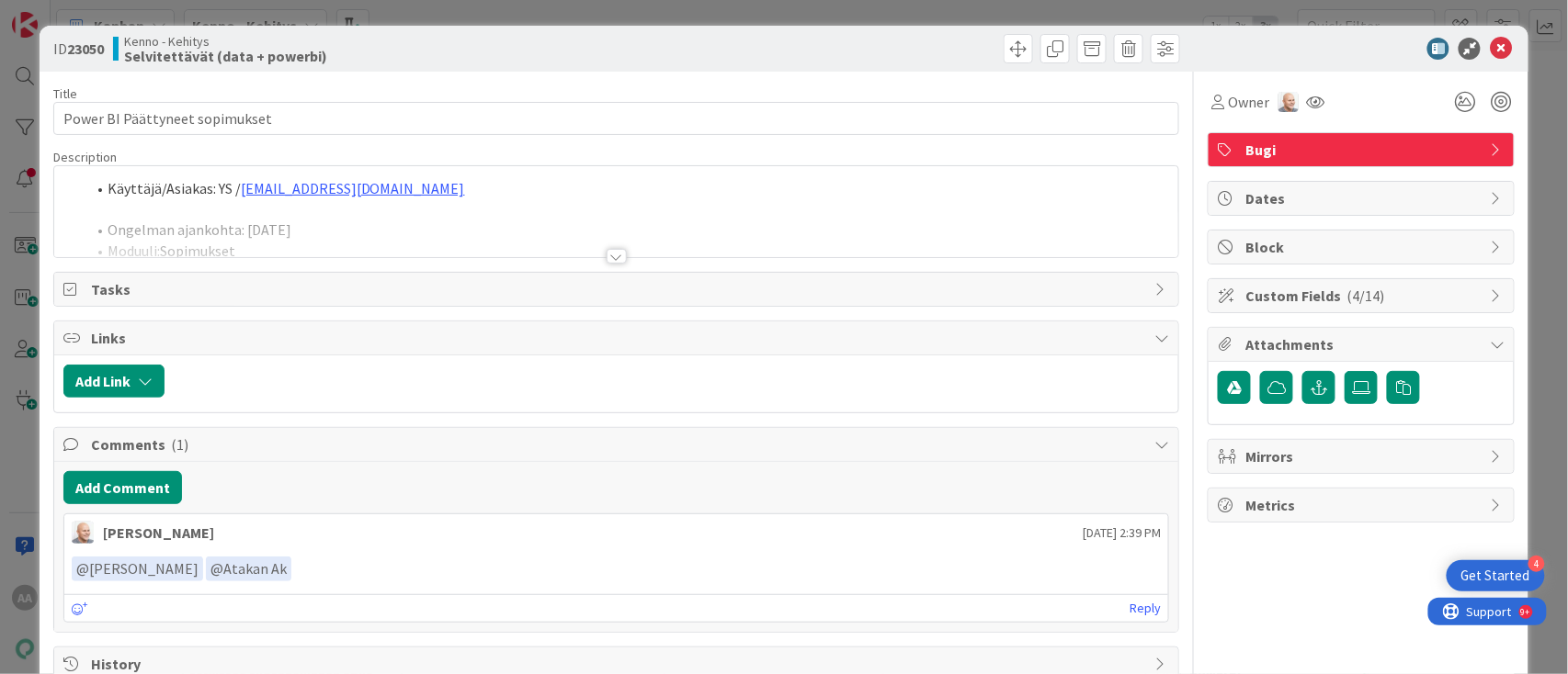
click at [606, 252] on div at bounding box center [616, 256] width 20 height 14
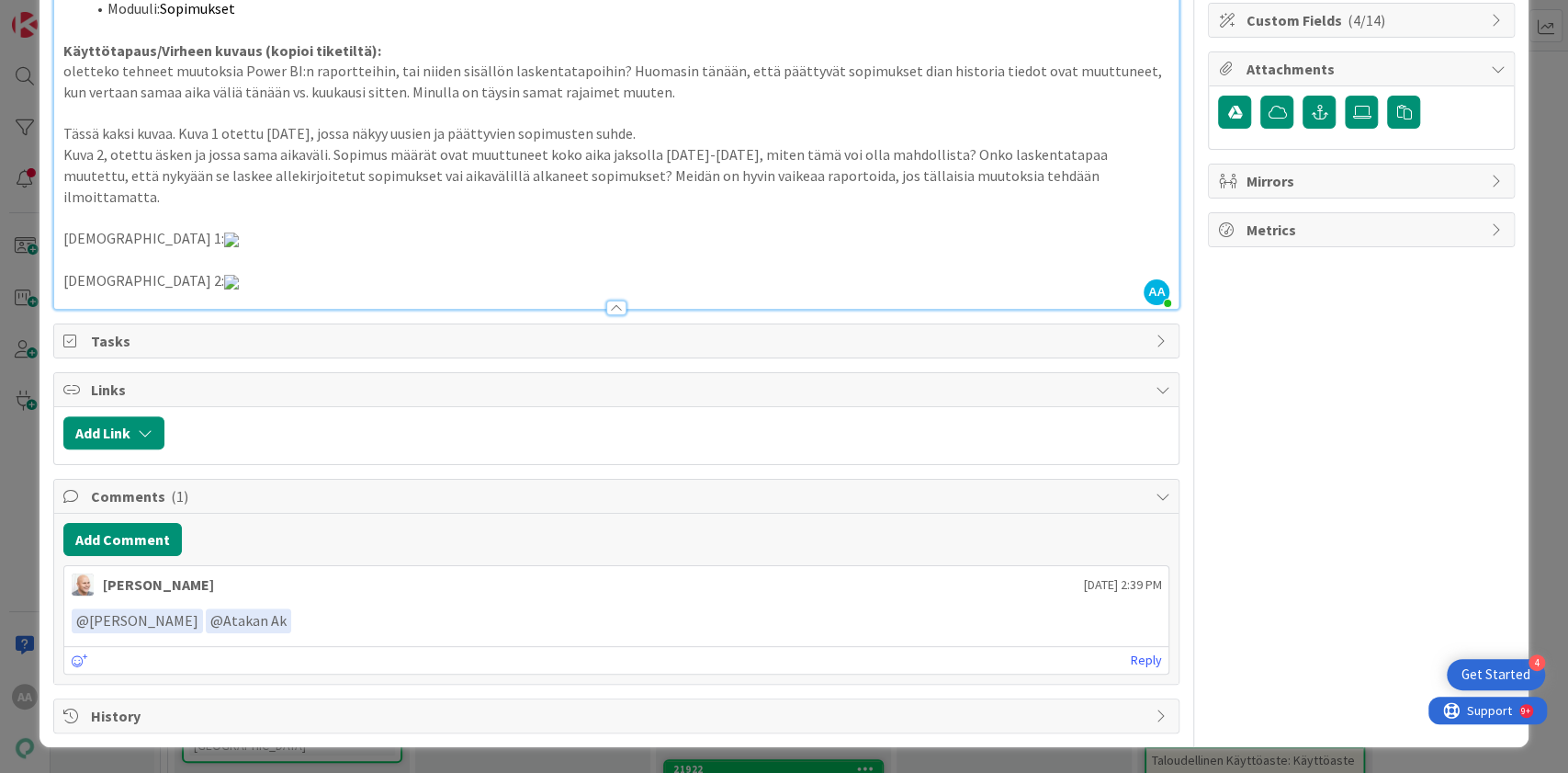
scroll to position [368, 0]
